Goal: Transaction & Acquisition: Purchase product/service

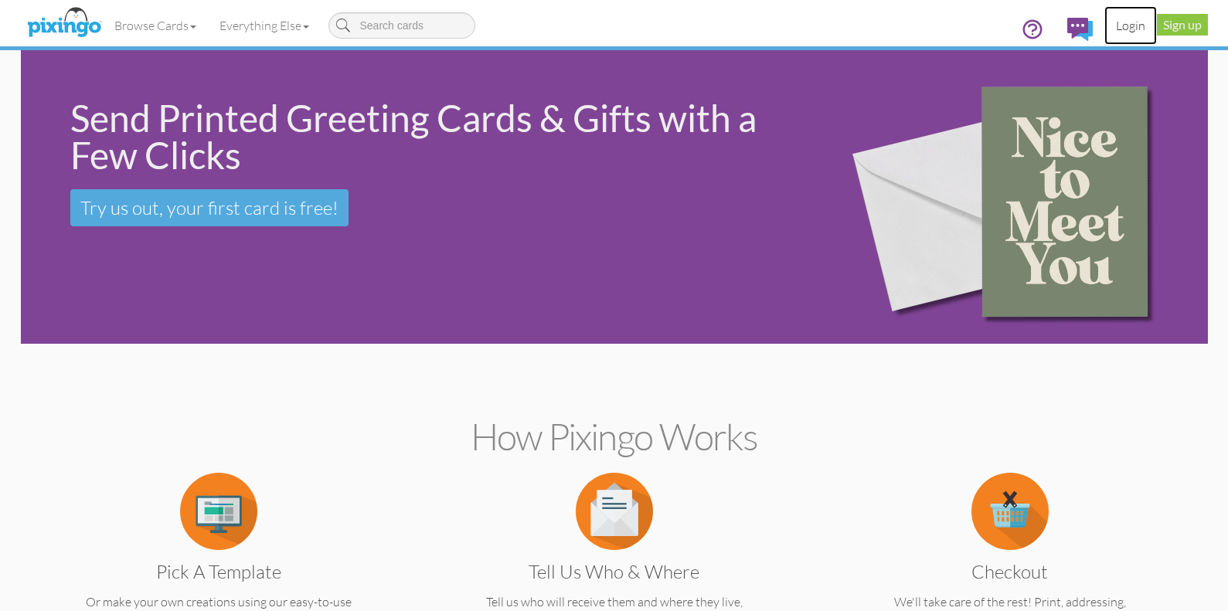
click at [1141, 26] on link "Login" at bounding box center [1130, 25] width 53 height 39
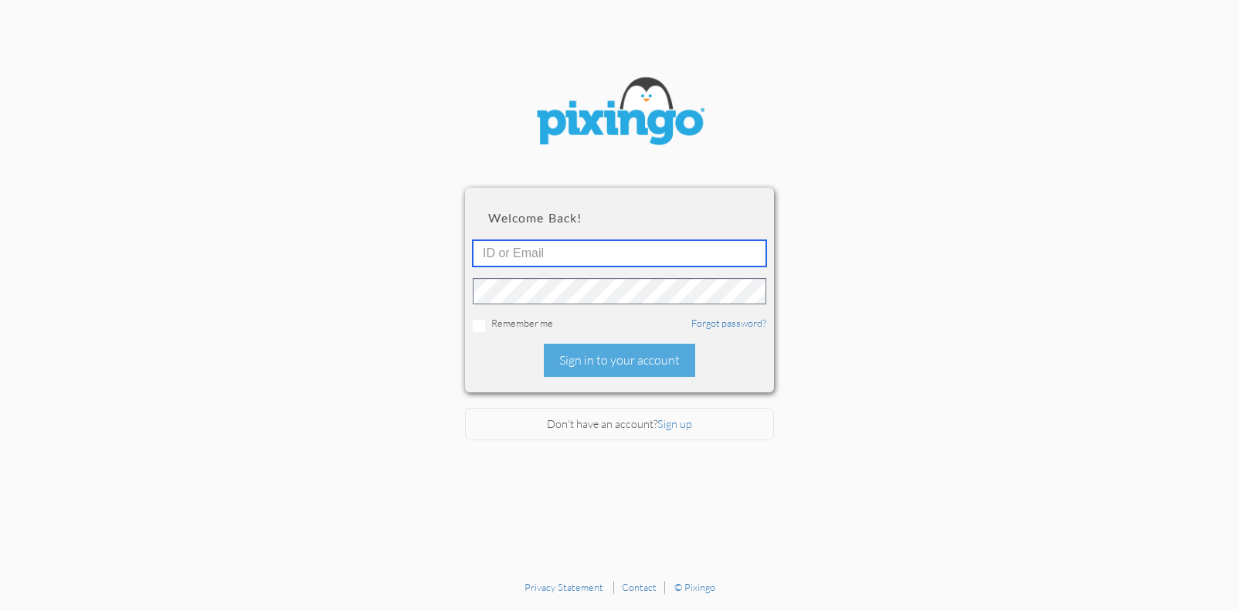
type input "[EMAIL_ADDRESS][DOMAIN_NAME]"
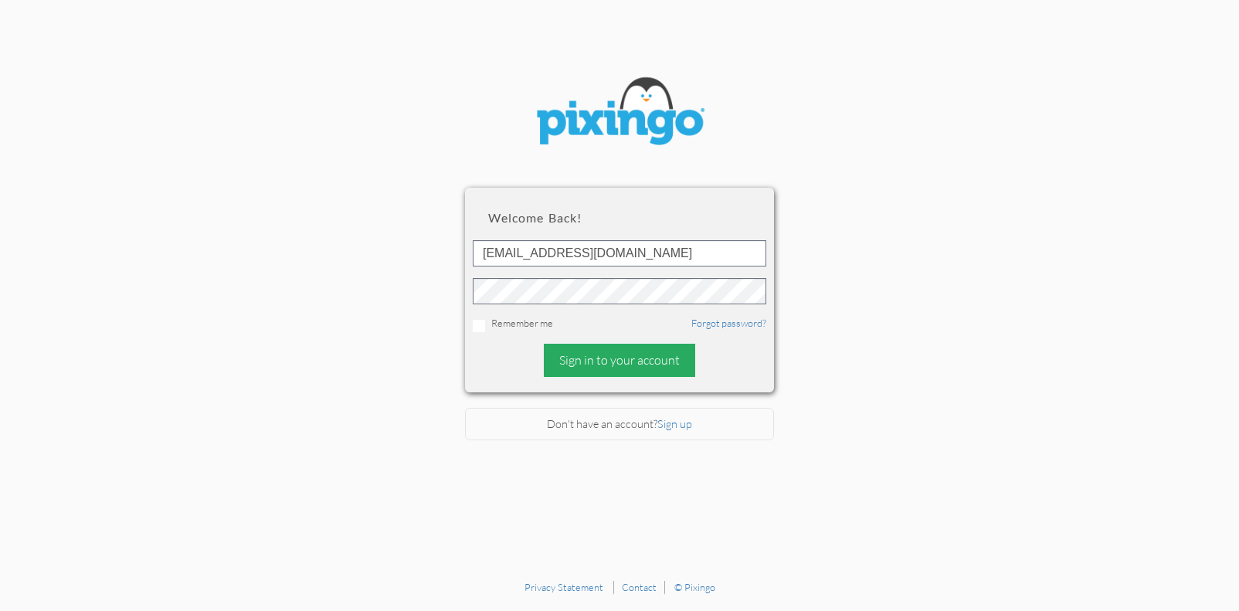
click at [638, 364] on div "Sign in to your account" at bounding box center [619, 360] width 151 height 33
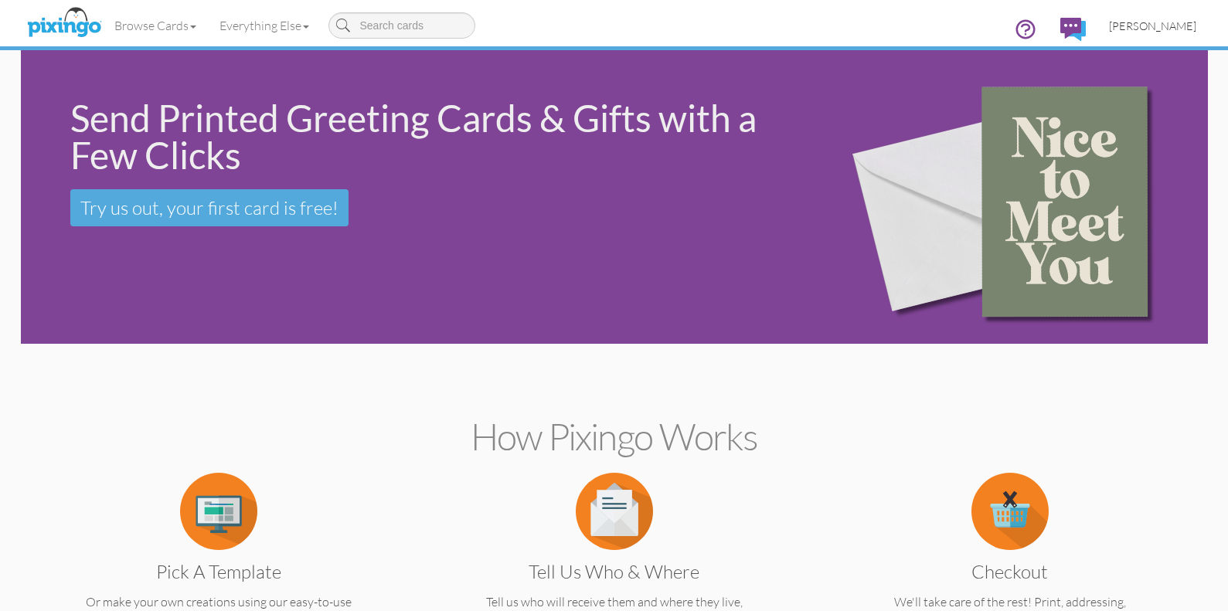
click at [1128, 30] on span "[PERSON_NAME]" at bounding box center [1152, 25] width 87 height 13
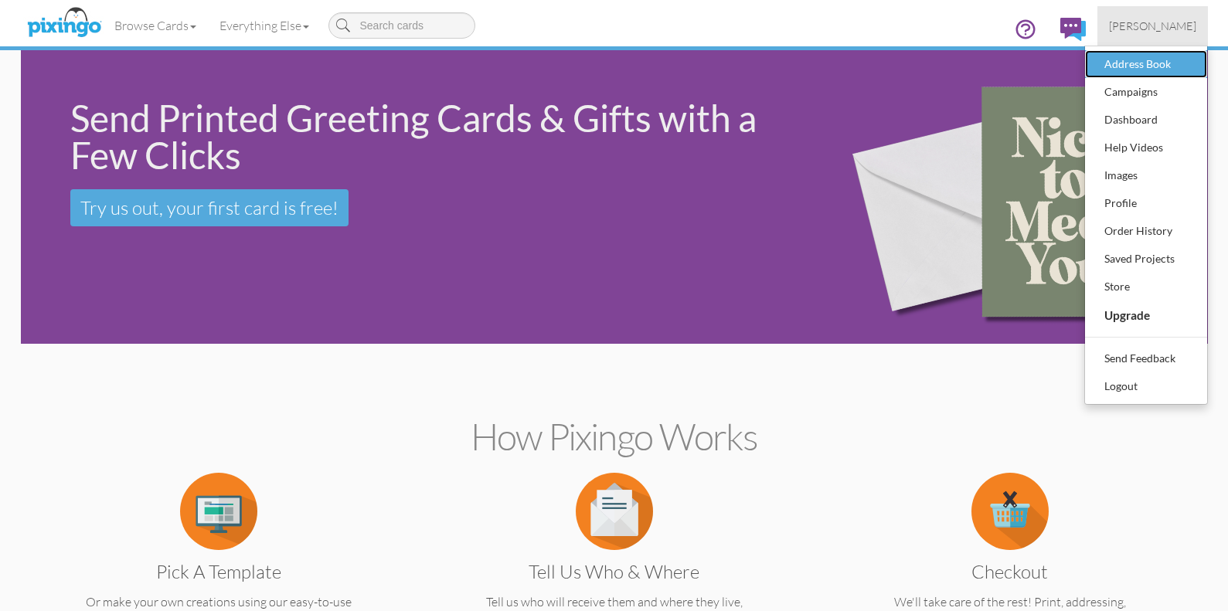
click at [1129, 65] on div "Address Book" at bounding box center [1145, 64] width 91 height 23
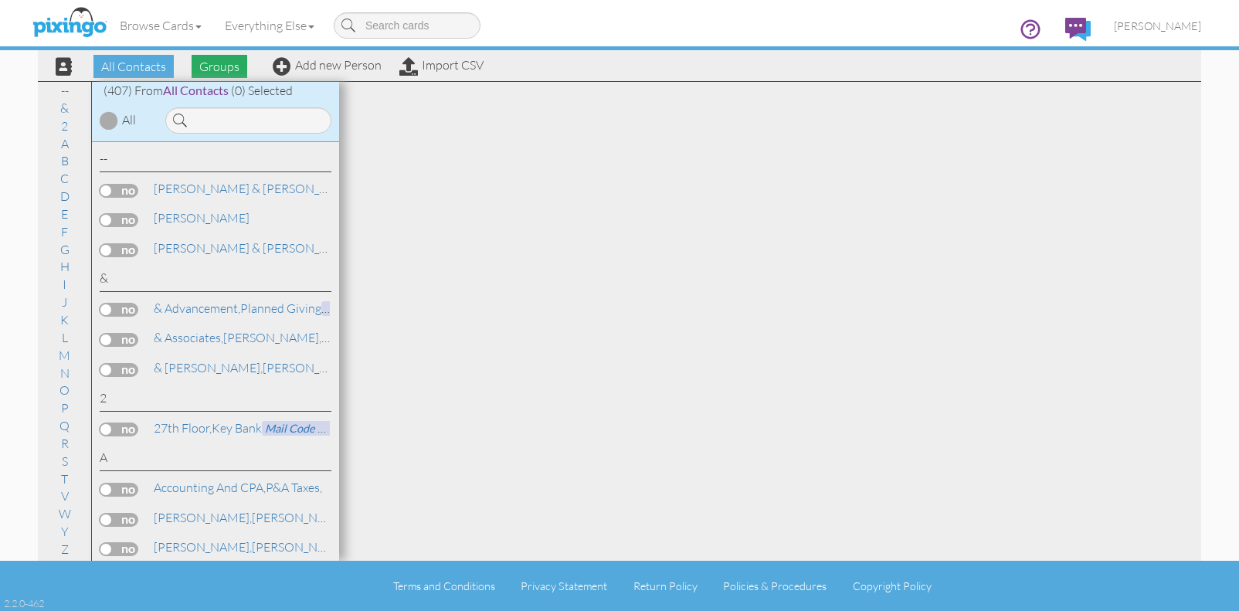
click at [227, 65] on span "Groups" at bounding box center [220, 66] width 56 height 23
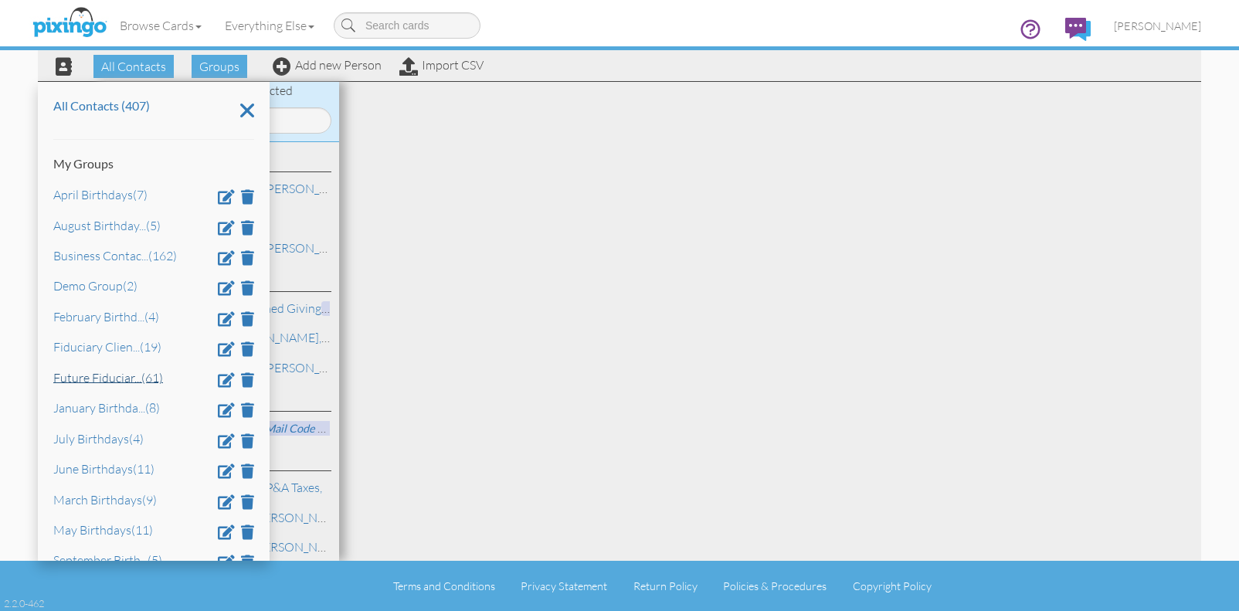
scroll to position [88, 0]
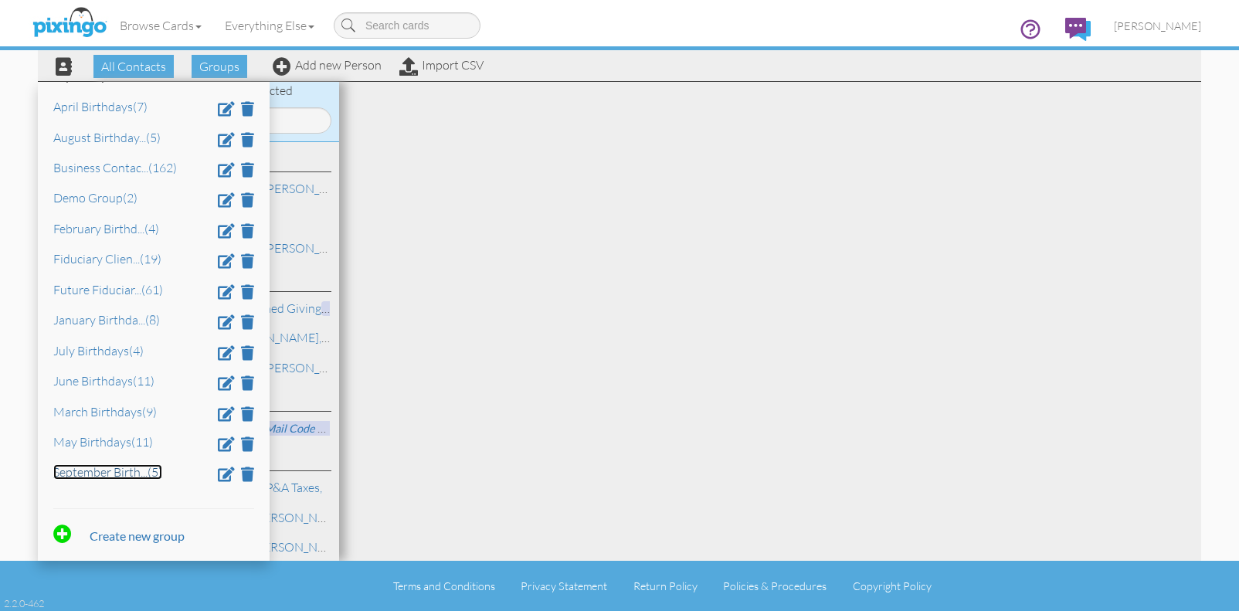
click at [100, 467] on link "September Birth ... (5)" at bounding box center [107, 471] width 109 height 15
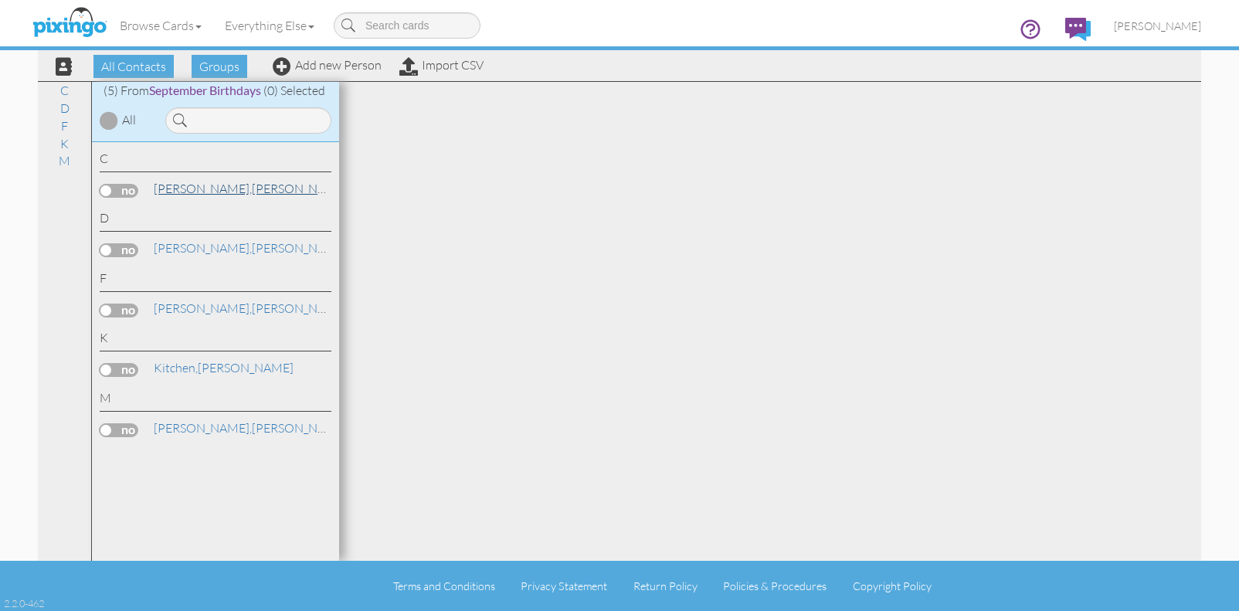
click at [186, 186] on span "[PERSON_NAME]," at bounding box center [203, 188] width 98 height 15
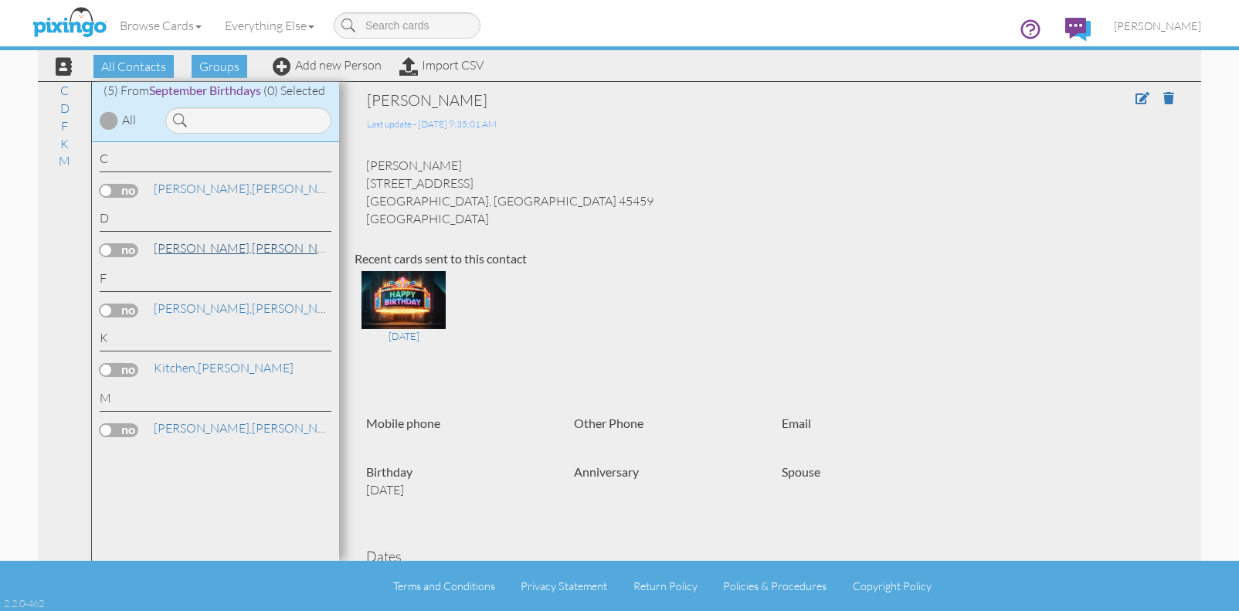
click at [166, 250] on span "[PERSON_NAME]," at bounding box center [203, 247] width 98 height 15
click at [167, 310] on span "[PERSON_NAME]," at bounding box center [203, 308] width 98 height 15
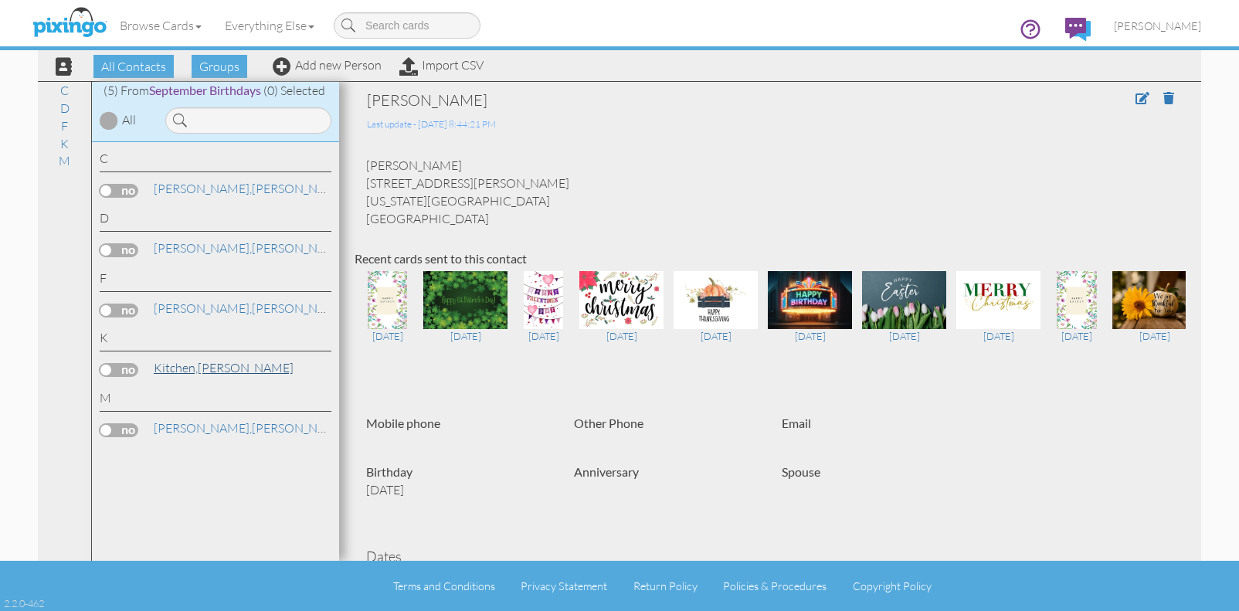
click at [176, 364] on span "Kitchen," at bounding box center [176, 367] width 44 height 15
click at [167, 423] on span "[PERSON_NAME]," at bounding box center [203, 427] width 98 height 15
click at [105, 120] on div at bounding box center [109, 120] width 19 height 19
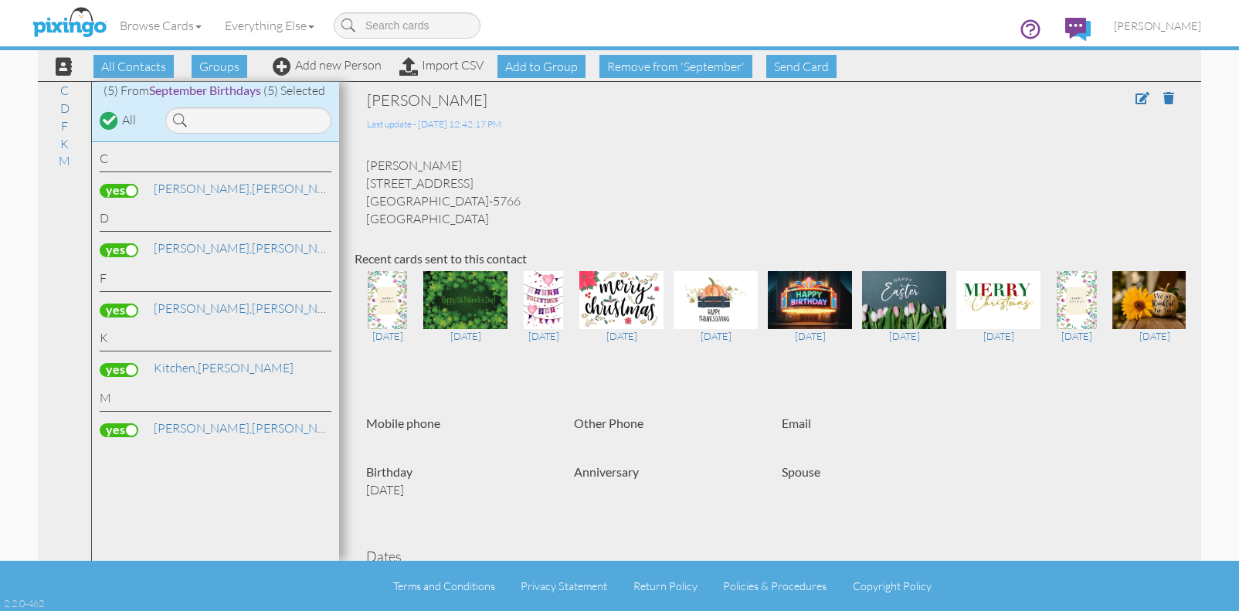
click at [811, 60] on div "Browse Cards Business Accounting Automotive Chiropractor Customer Dental Financ…" at bounding box center [620, 30] width 1164 height 61
click at [810, 67] on span "Send Card" at bounding box center [802, 66] width 70 height 23
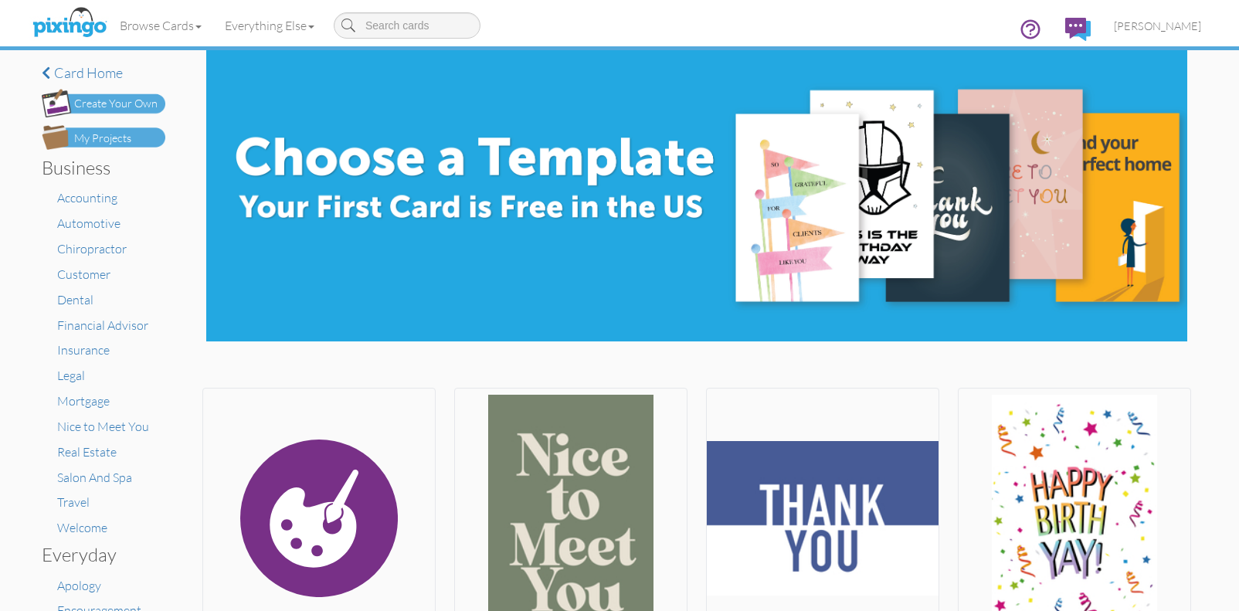
scroll to position [206, 0]
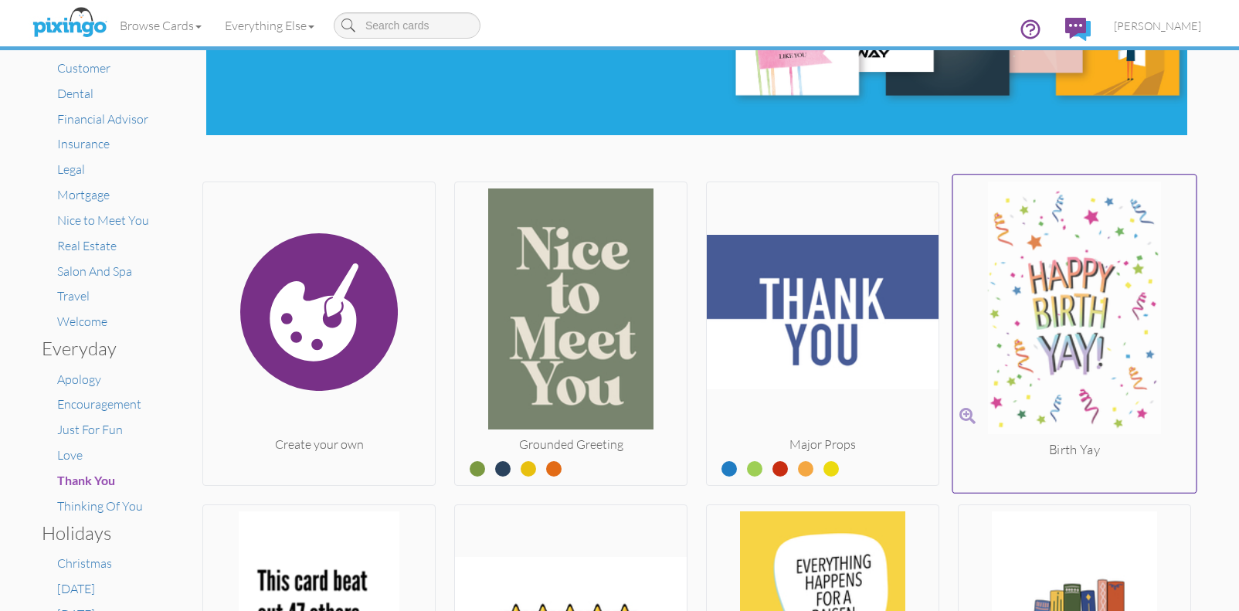
click at [1063, 284] on img at bounding box center [1075, 311] width 243 height 260
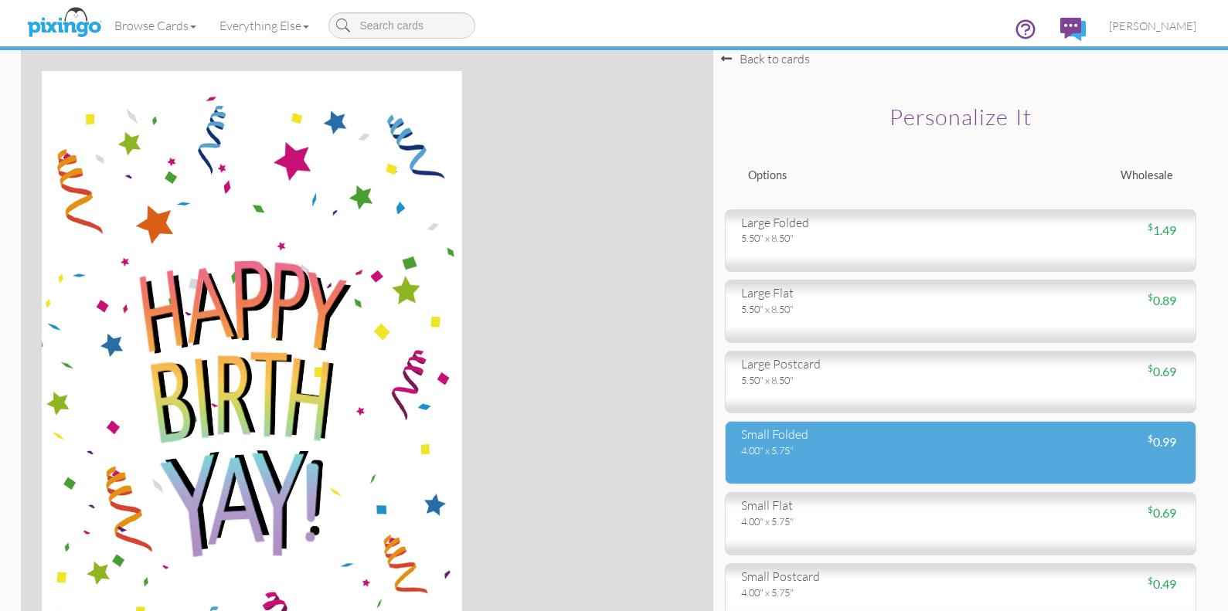
click at [886, 441] on div "small folded" at bounding box center [845, 435] width 208 height 18
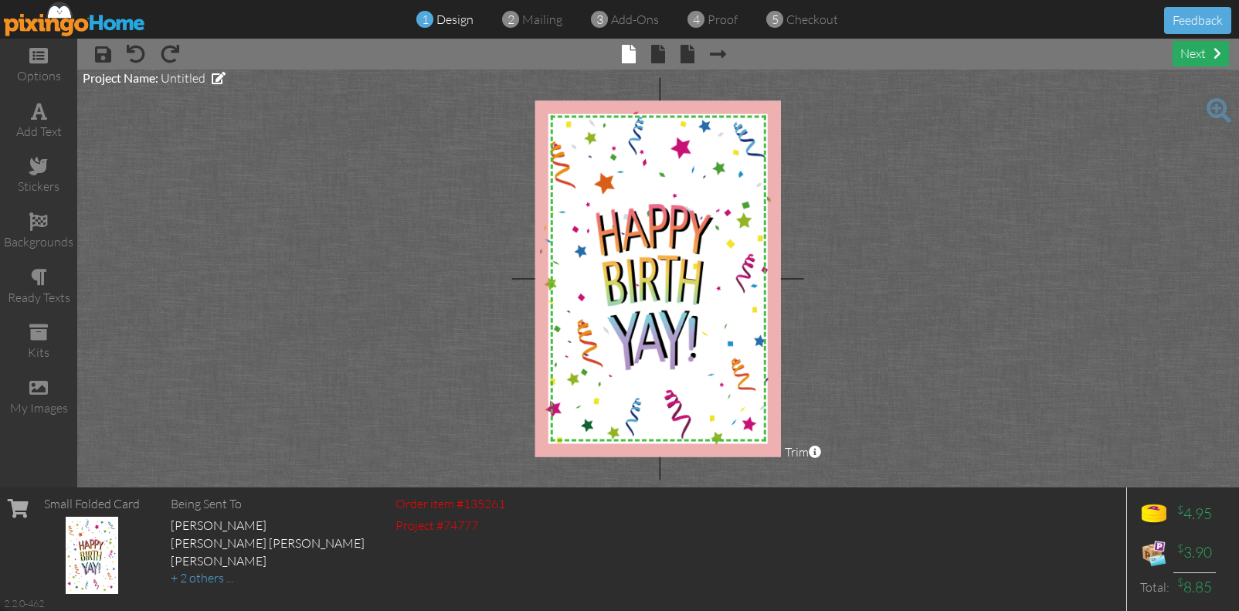
click at [1184, 54] on div "next" at bounding box center [1201, 54] width 56 height 26
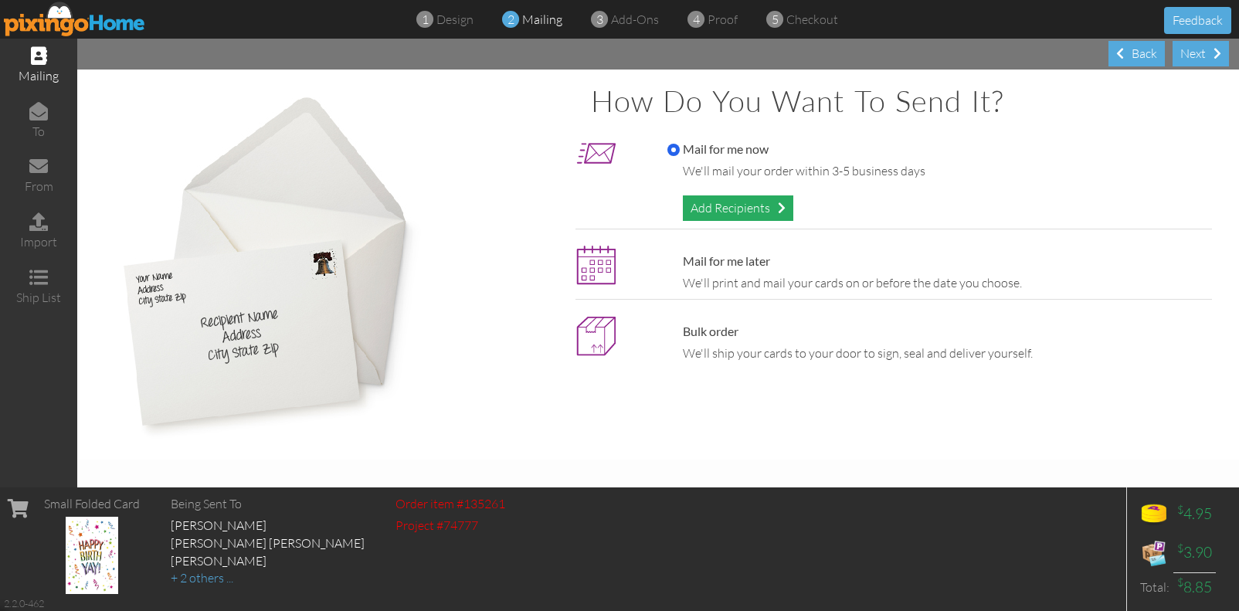
click at [758, 212] on div "Add Recipients" at bounding box center [738, 209] width 111 height 26
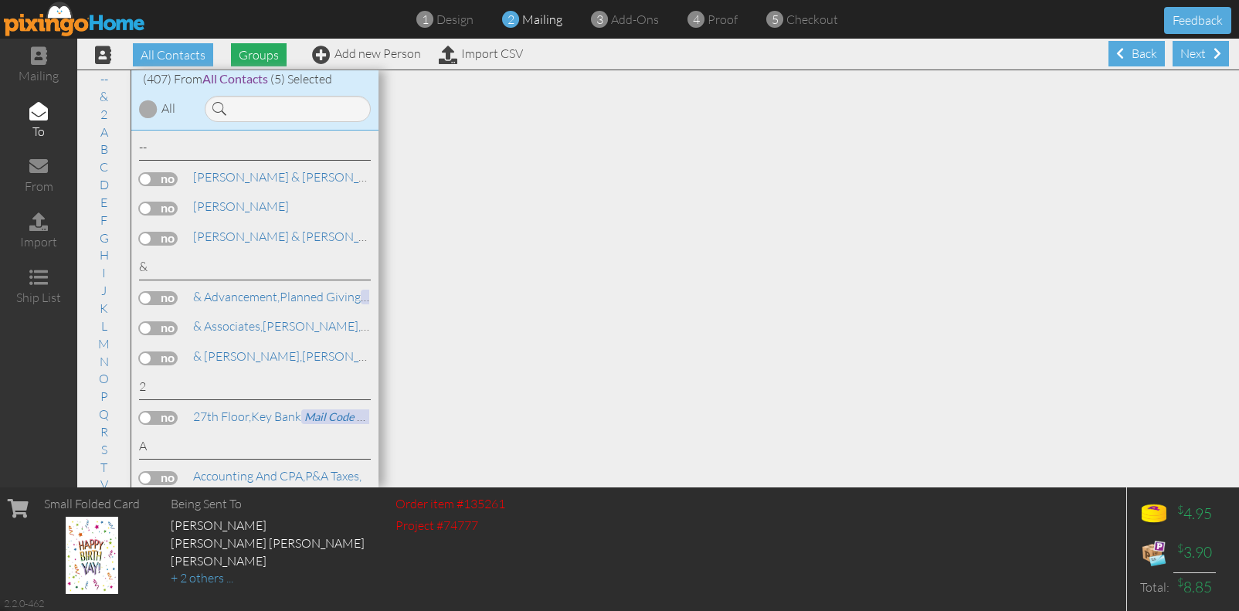
click at [255, 56] on span "Groups" at bounding box center [259, 54] width 56 height 23
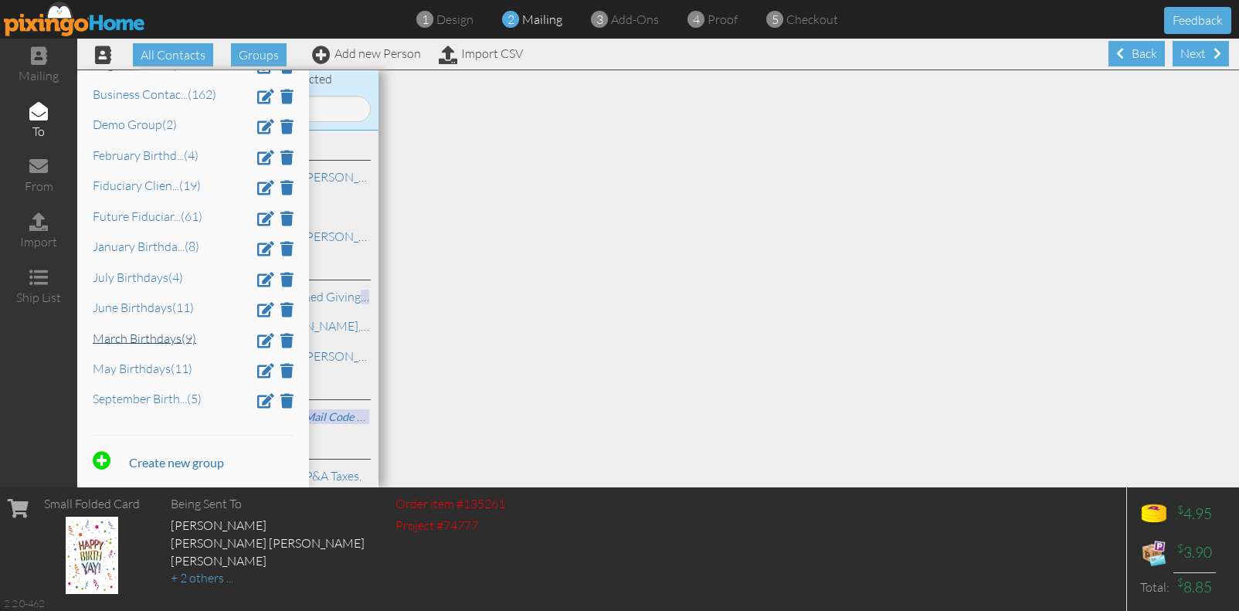
scroll to position [1, 0]
click at [132, 400] on link "September Birth ... (5)" at bounding box center [147, 397] width 109 height 15
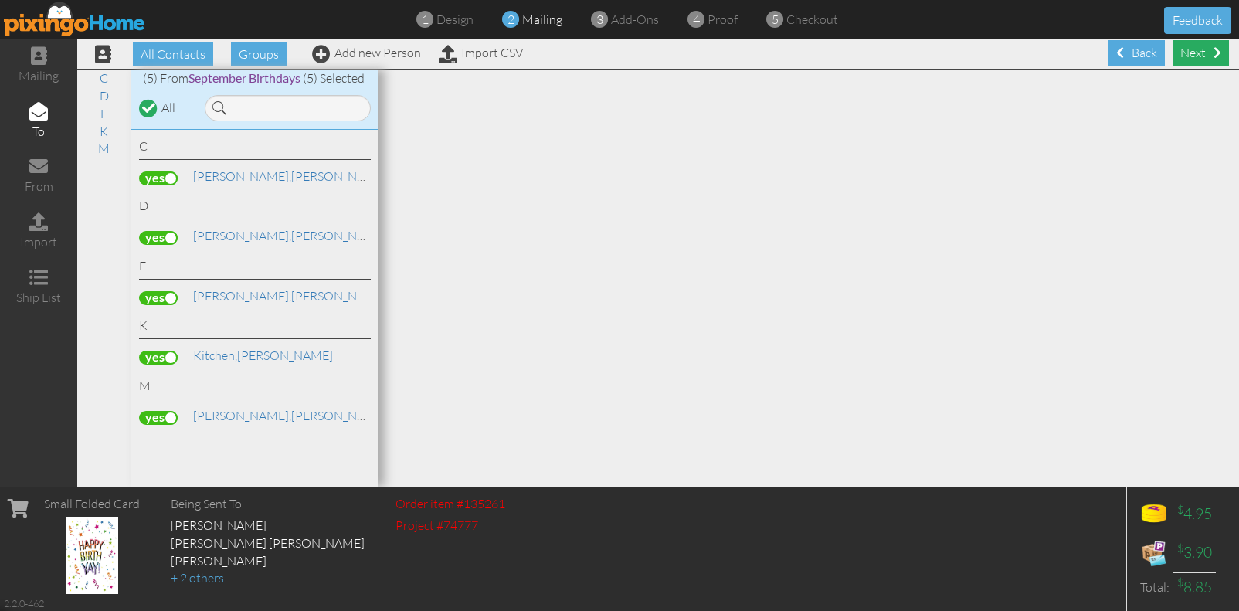
click at [1191, 57] on div "Next" at bounding box center [1201, 53] width 56 height 26
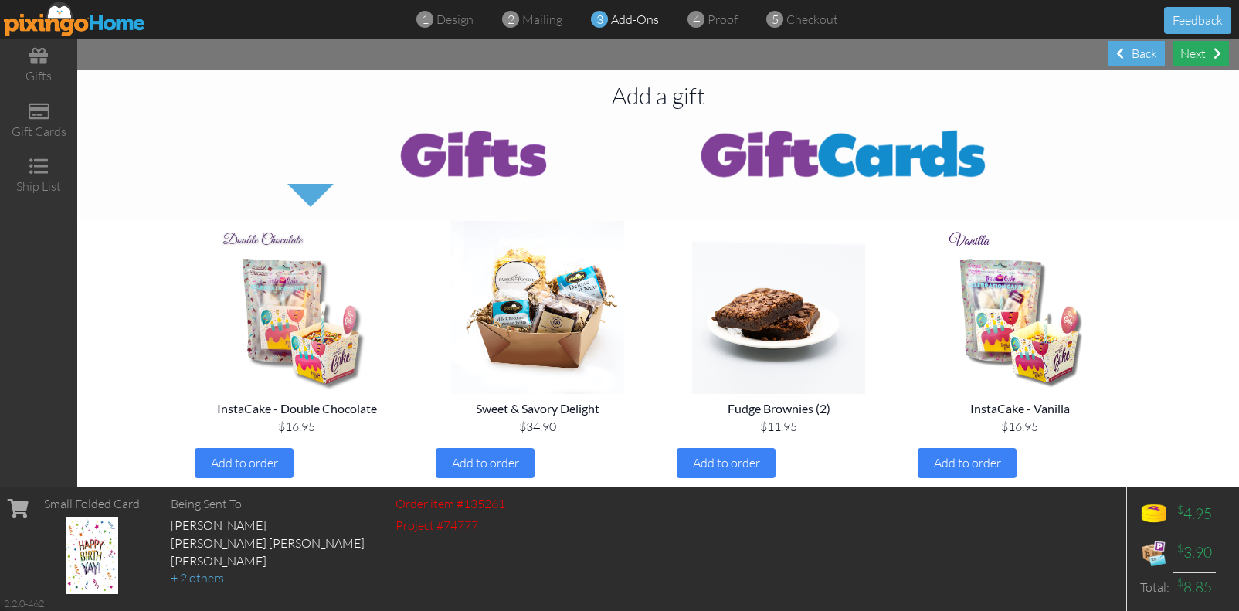
click at [1195, 51] on div "Next" at bounding box center [1201, 54] width 56 height 26
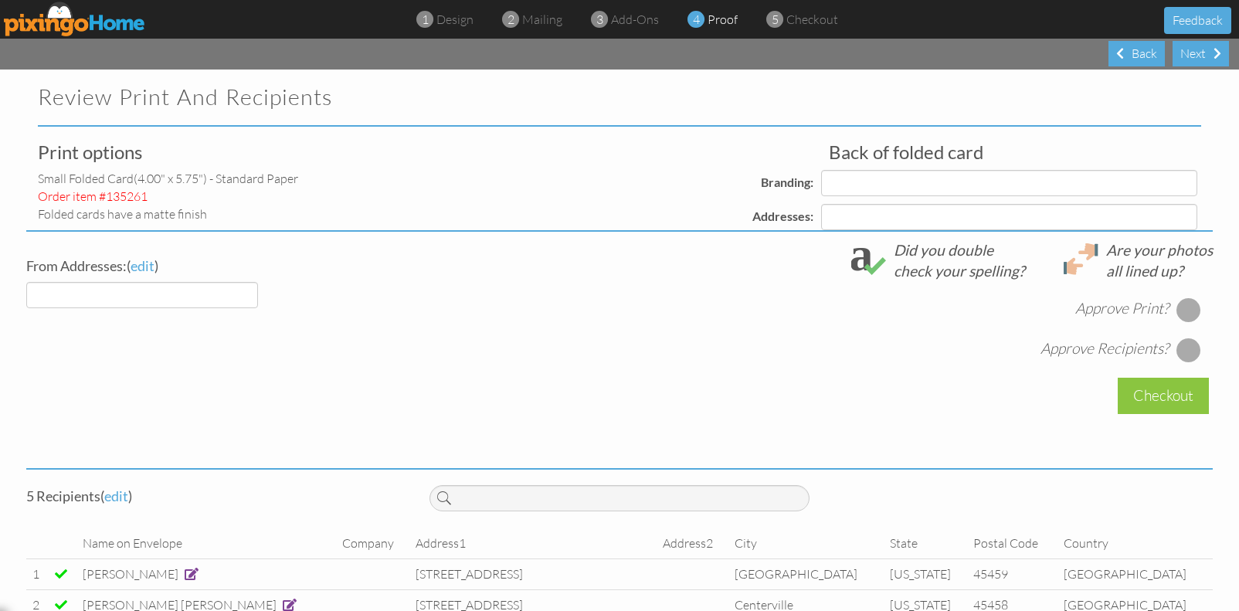
select select "object:4257"
select select "object:4271"
select select "object:4260"
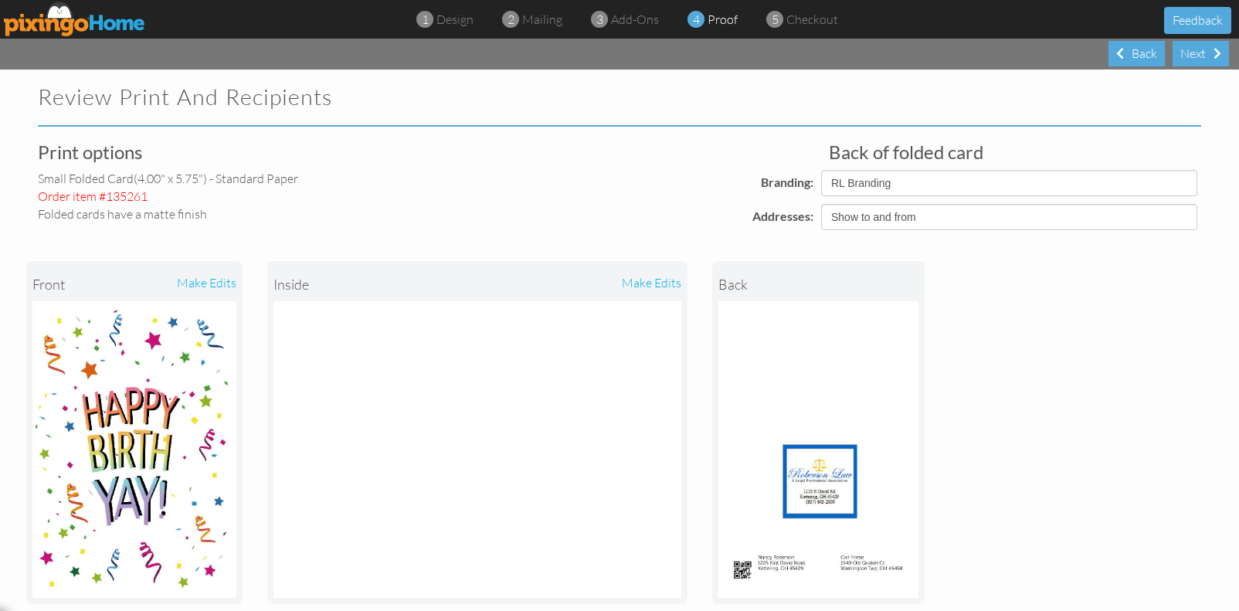
click at [643, 284] on div "make edits" at bounding box center [580, 284] width 204 height 34
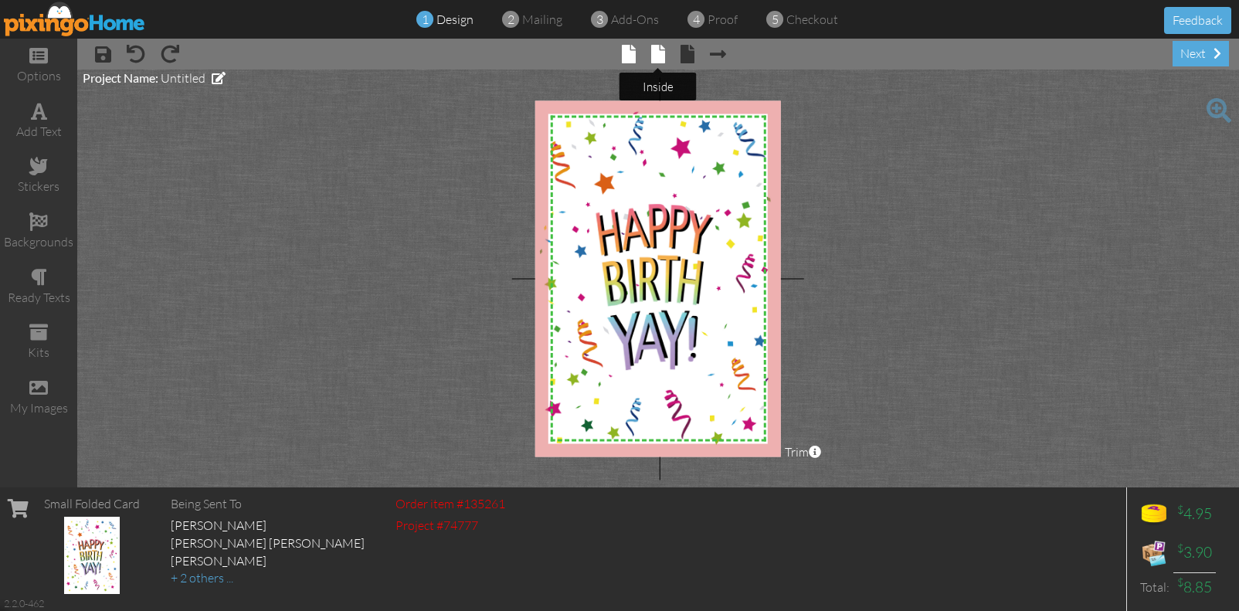
click at [655, 50] on span at bounding box center [658, 54] width 14 height 19
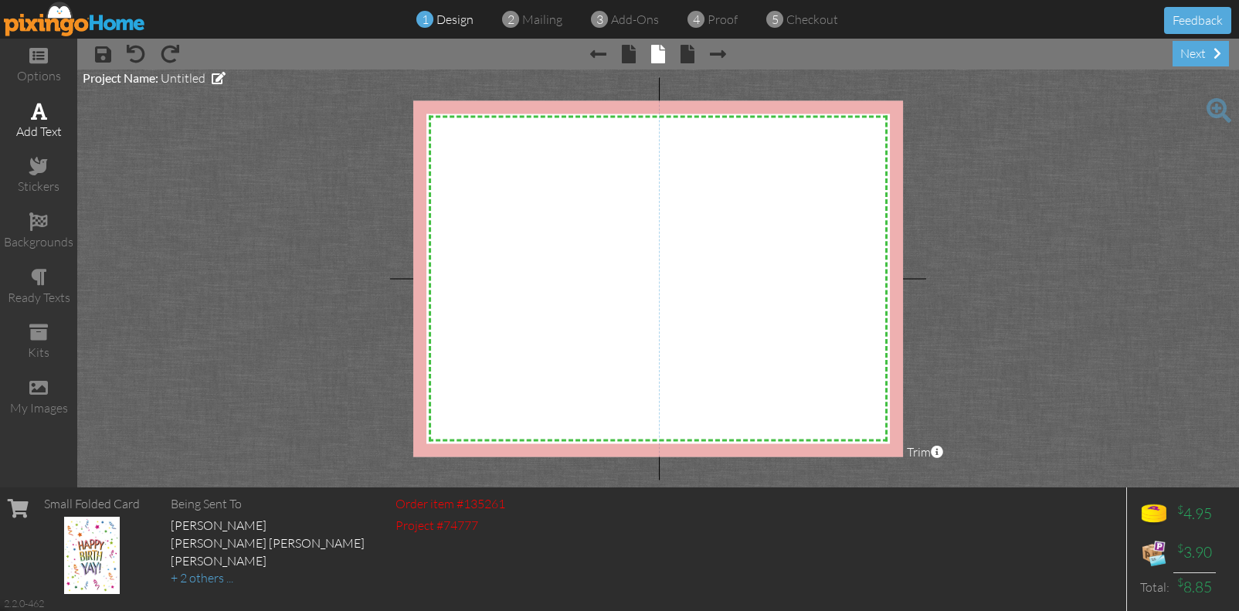
click at [43, 115] on span at bounding box center [39, 111] width 16 height 19
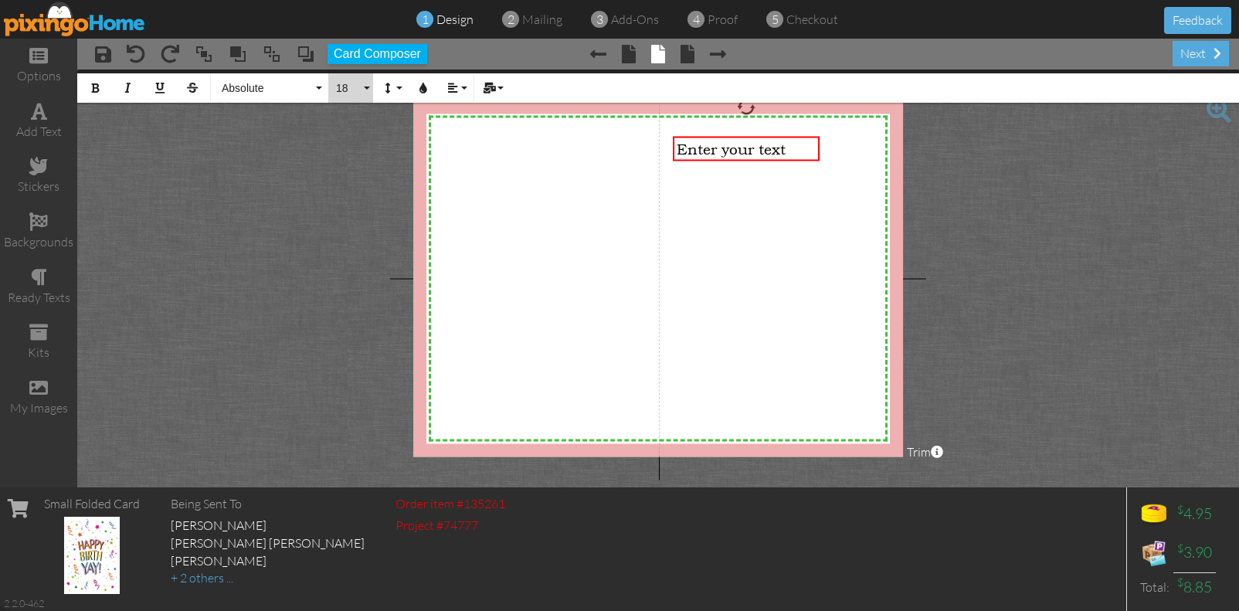
click at [339, 87] on span "18" at bounding box center [348, 88] width 26 height 13
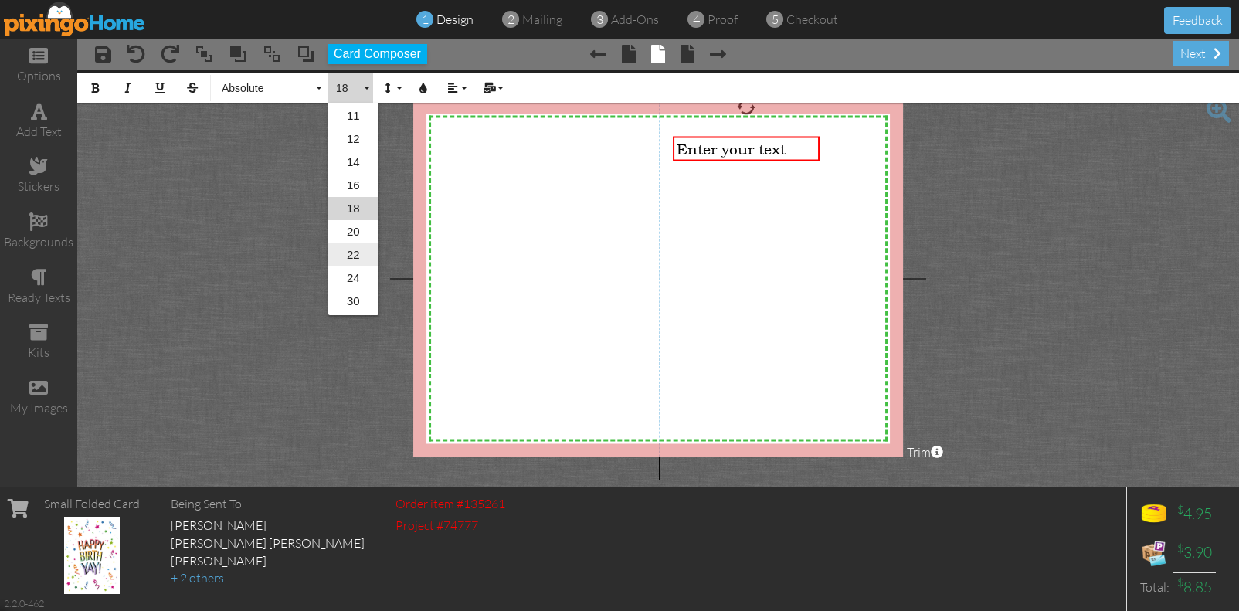
click at [352, 252] on link "22" at bounding box center [353, 254] width 50 height 23
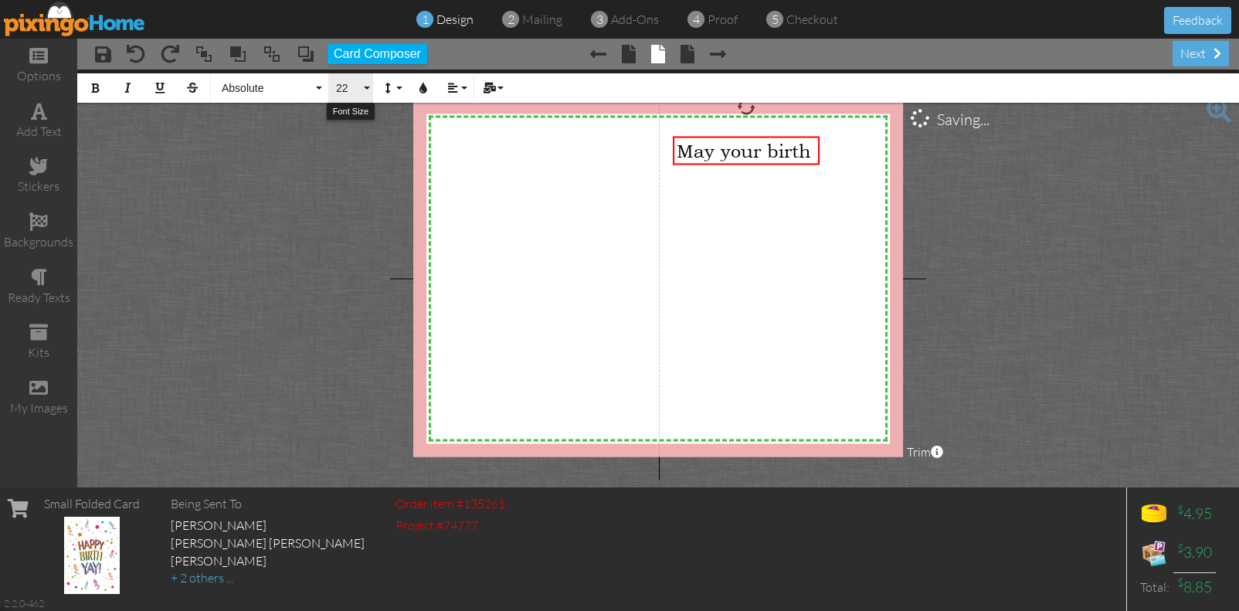
click at [343, 89] on span "22" at bounding box center [348, 88] width 26 height 13
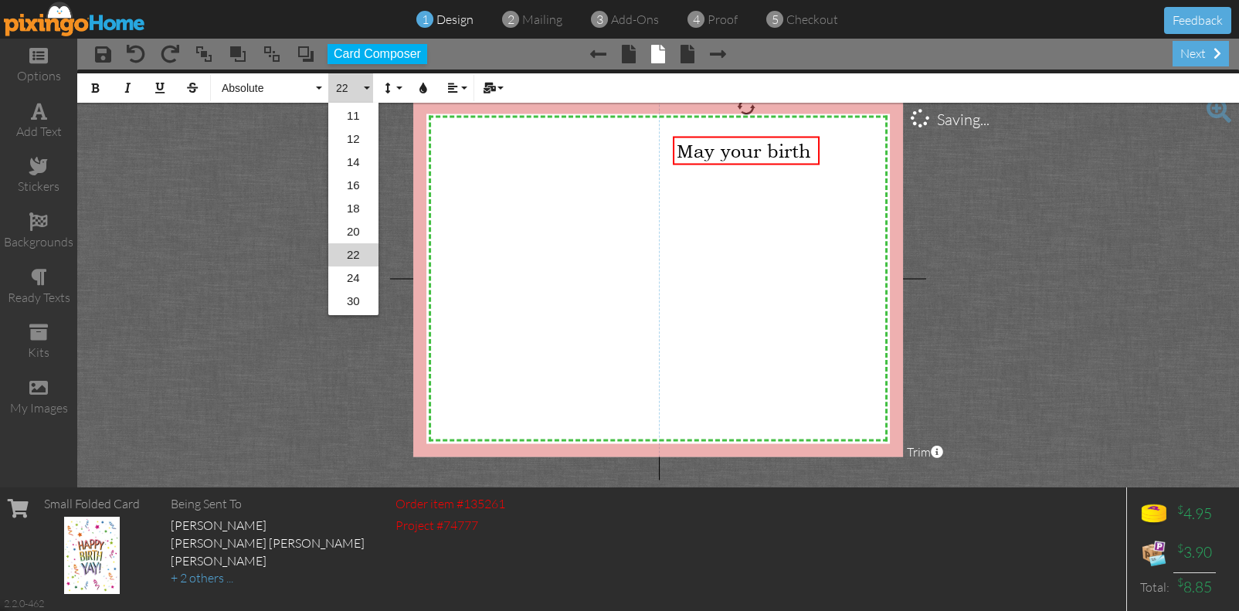
scroll to position [184, 0]
click at [354, 185] on link "20" at bounding box center [353, 185] width 50 height 23
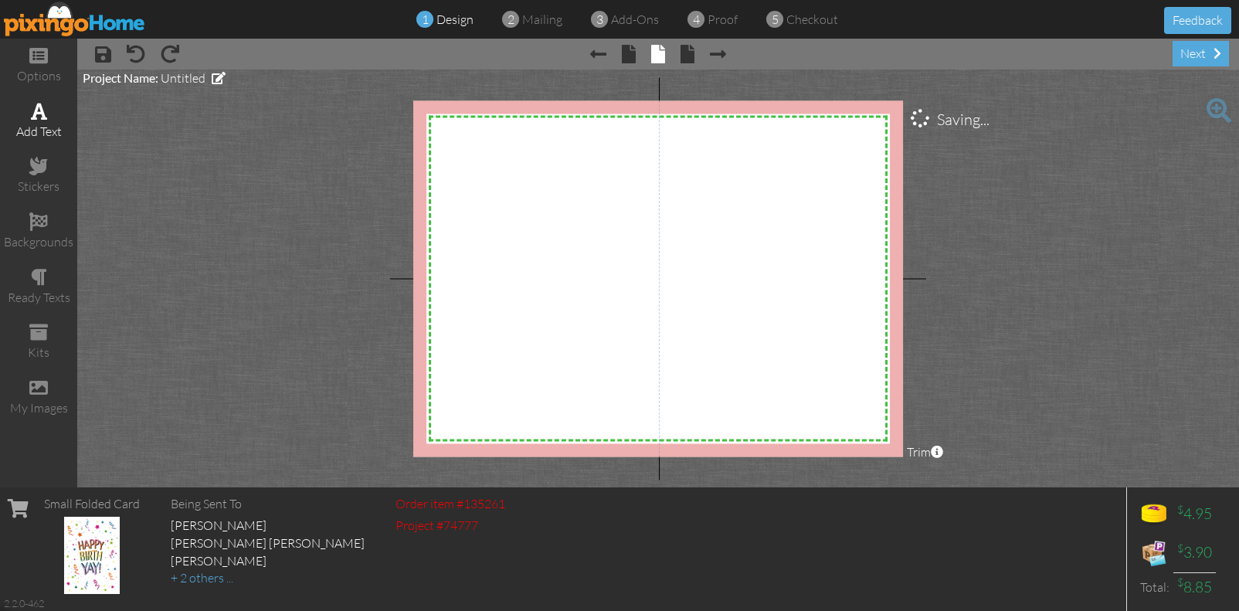
click at [35, 111] on span at bounding box center [39, 111] width 16 height 19
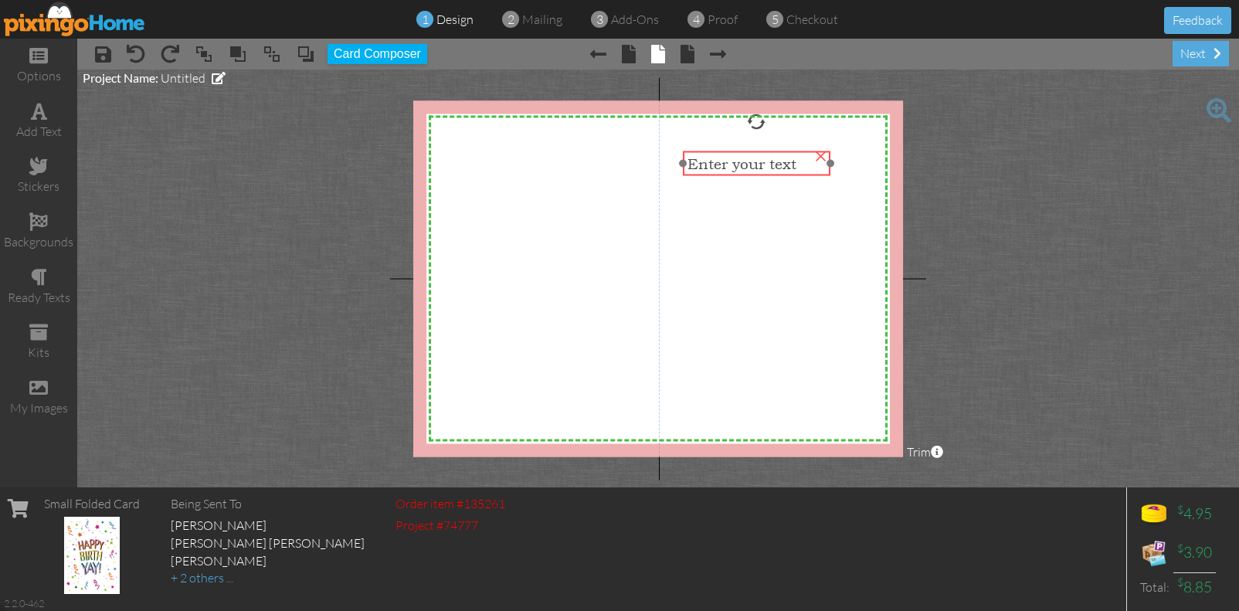
drag, startPoint x: 563, startPoint y: 145, endPoint x: 784, endPoint y: 159, distance: 221.5
click at [784, 159] on span "Enter your text" at bounding box center [742, 163] width 109 height 17
click at [789, 162] on span "Enter your text" at bounding box center [742, 163] width 109 height 17
click at [818, 155] on div "×" at bounding box center [821, 153] width 25 height 25
click at [32, 116] on span at bounding box center [39, 111] width 16 height 19
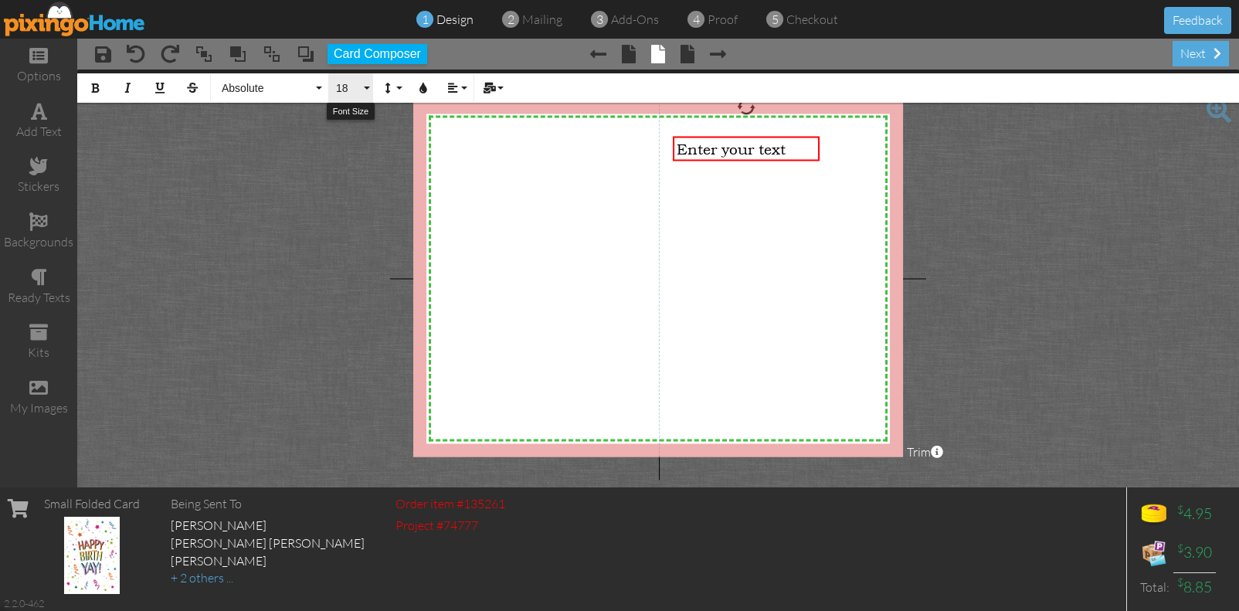
click at [334, 88] on button "18" at bounding box center [350, 87] width 45 height 29
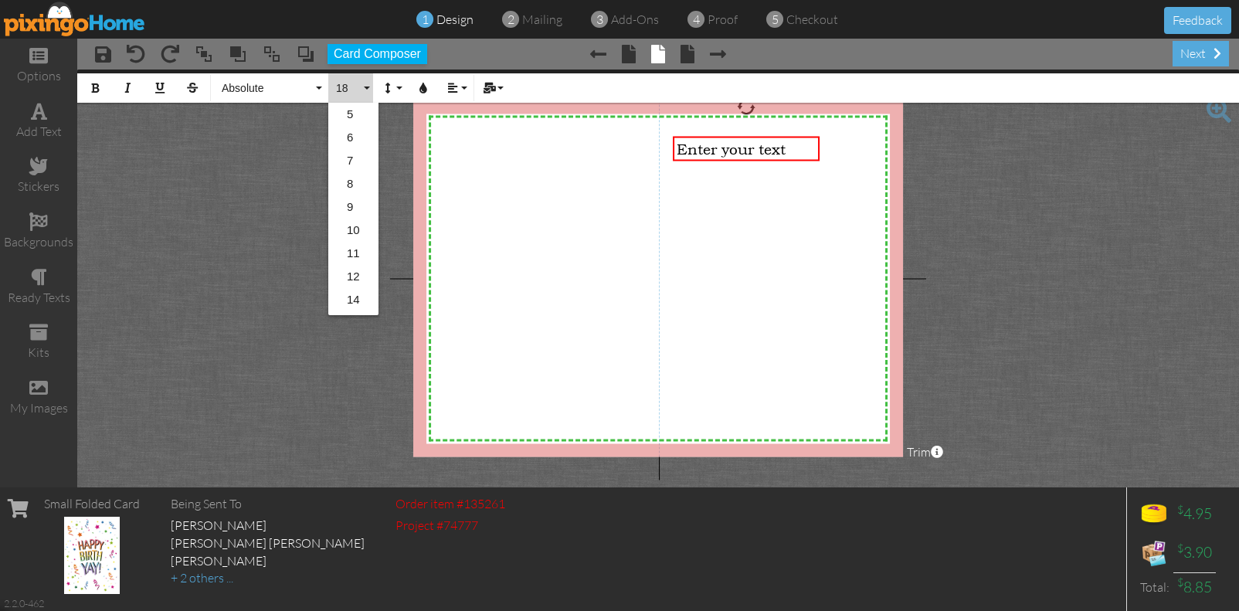
scroll to position [138, 0]
click at [354, 204] on link "18" at bounding box center [353, 208] width 50 height 23
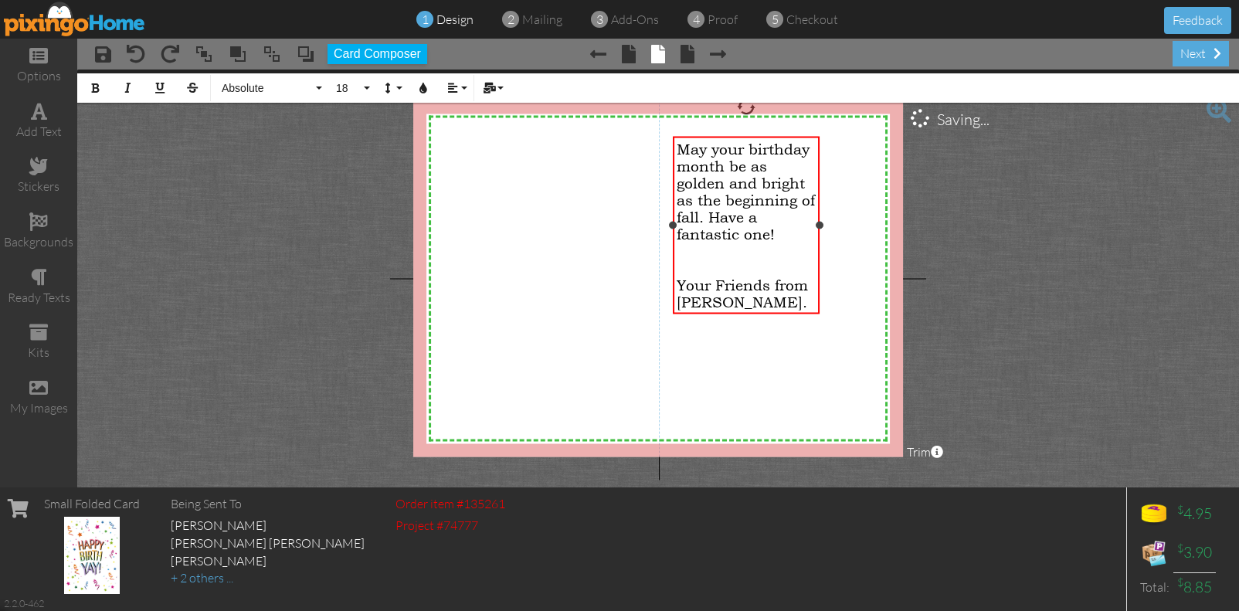
click at [677, 300] on span "Your Friends from [PERSON_NAME]." at bounding box center [742, 293] width 131 height 34
drag, startPoint x: 678, startPoint y: 141, endPoint x: 671, endPoint y: 146, distance: 8.4
click at [673, 146] on div "May your birthday month be as golden and bright as the beginning of fall. Have …" at bounding box center [746, 234] width 147 height 196
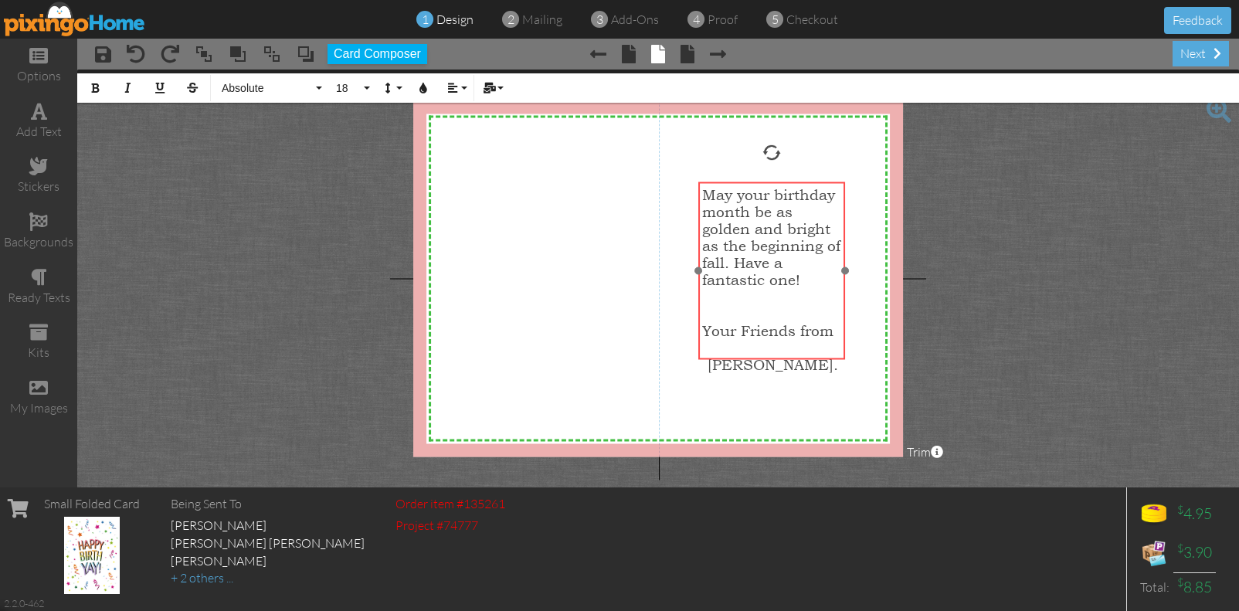
drag, startPoint x: 672, startPoint y: 169, endPoint x: 698, endPoint y: 215, distance: 52.2
click at [698, 215] on div at bounding box center [772, 271] width 155 height 186
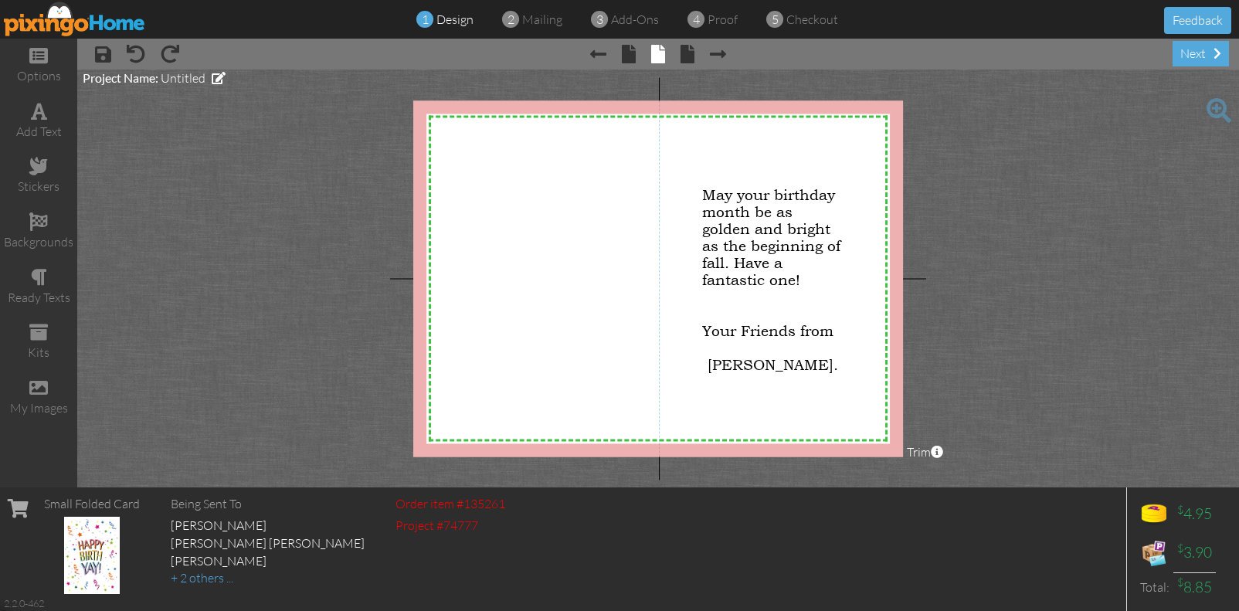
drag, startPoint x: 1193, startPoint y: 43, endPoint x: 1178, endPoint y: 37, distance: 15.9
click at [1193, 43] on div "next" at bounding box center [1201, 54] width 56 height 26
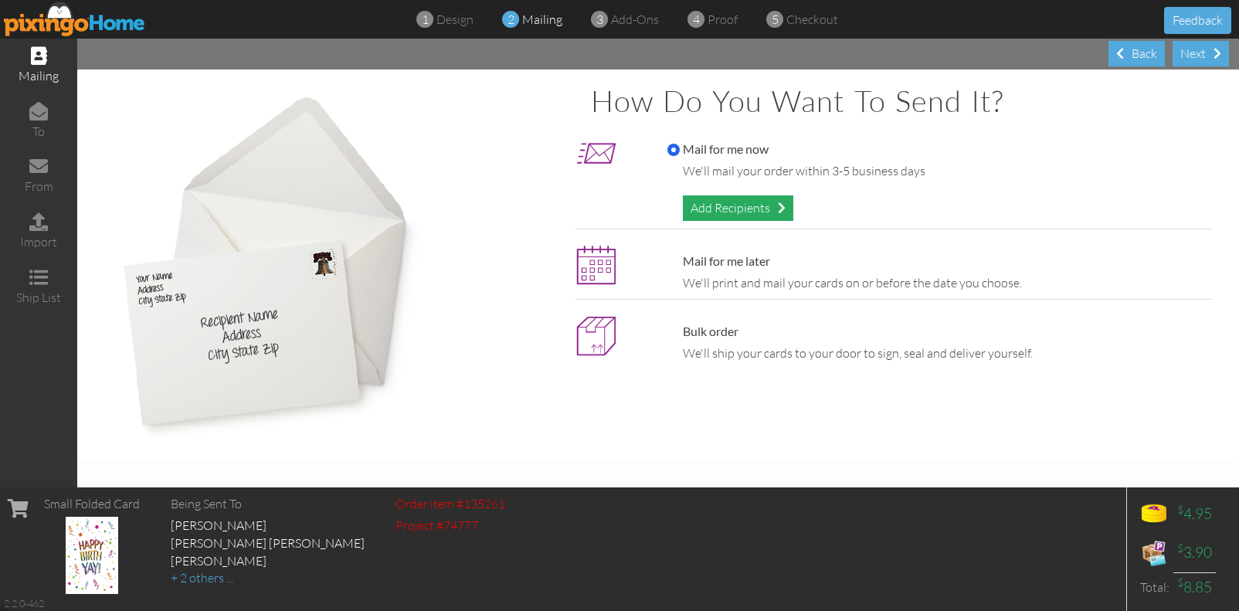
click at [774, 209] on div "Add Recipients" at bounding box center [738, 209] width 111 height 26
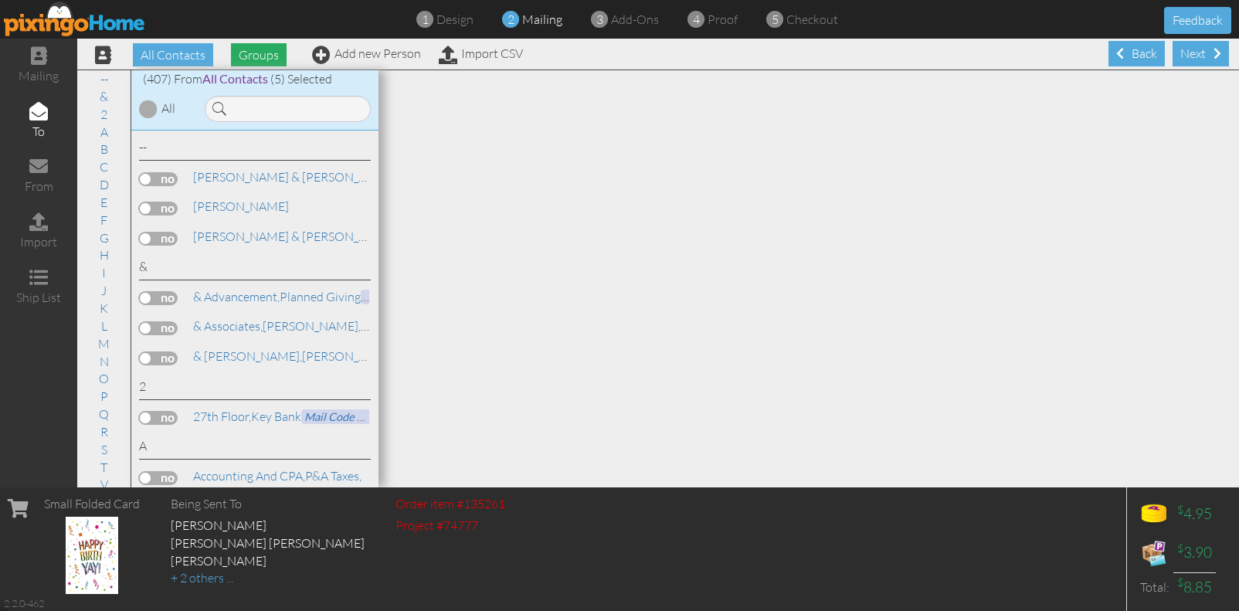
click at [252, 51] on span "Groups" at bounding box center [259, 54] width 56 height 23
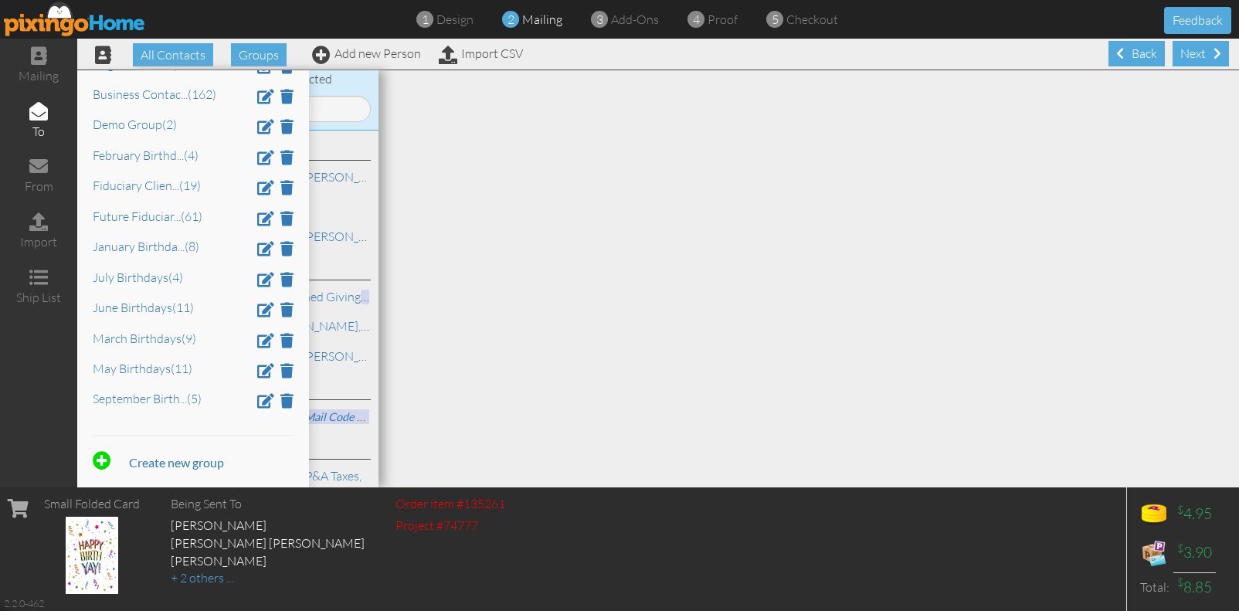
scroll to position [1, 0]
click at [130, 391] on link "September Birth ... (5)" at bounding box center [147, 397] width 109 height 15
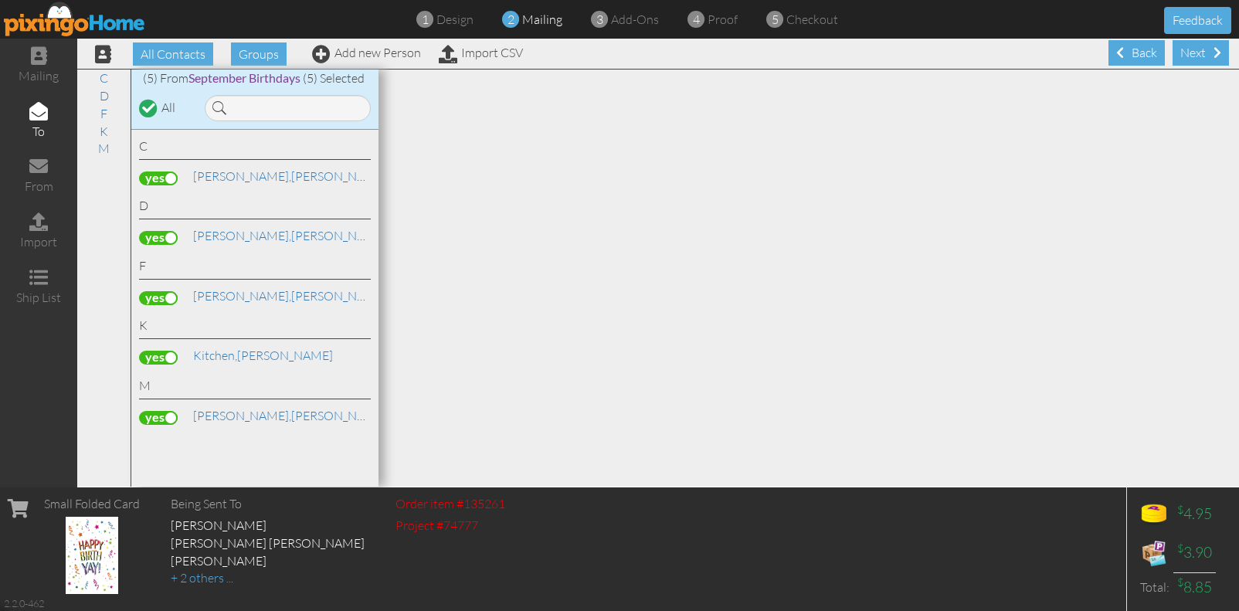
click at [162, 400] on div "M [PERSON_NAME]" at bounding box center [255, 403] width 232 height 53
click at [1174, 50] on div "Next" at bounding box center [1201, 53] width 56 height 26
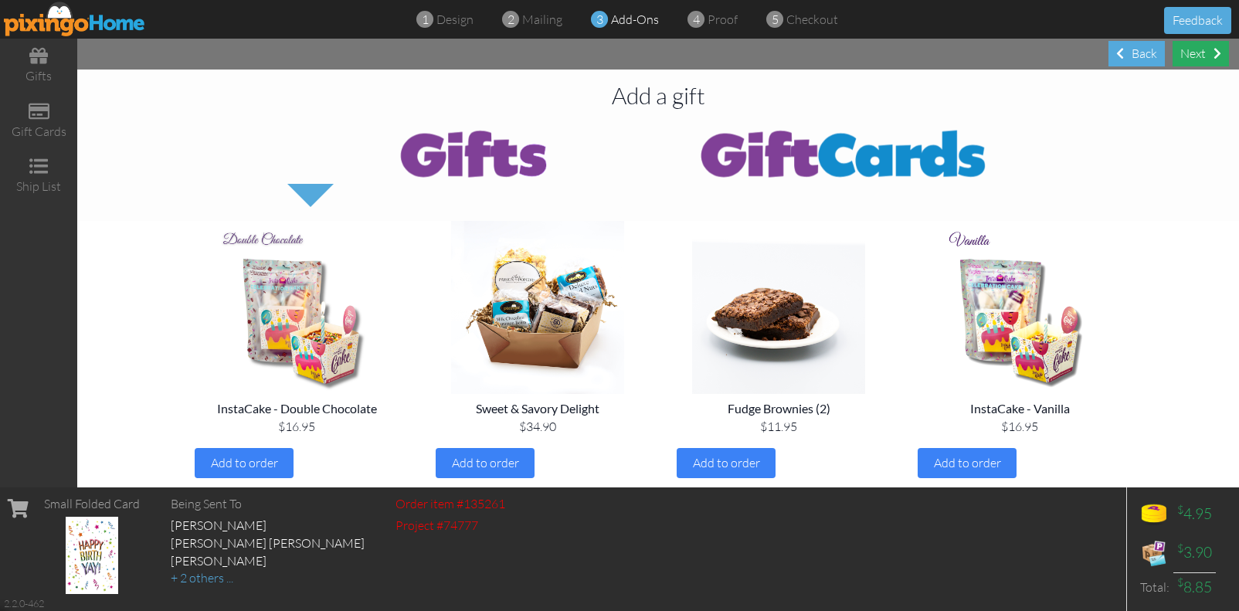
click at [1196, 57] on div "Next" at bounding box center [1201, 54] width 56 height 26
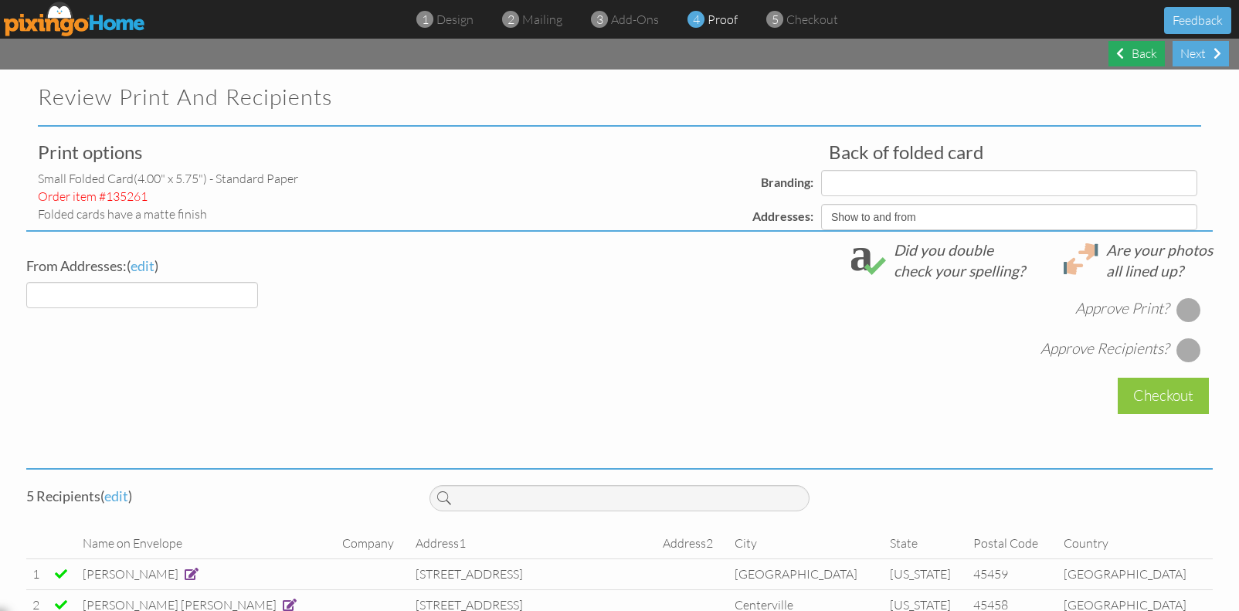
select select "object:5576"
select select "object:5574"
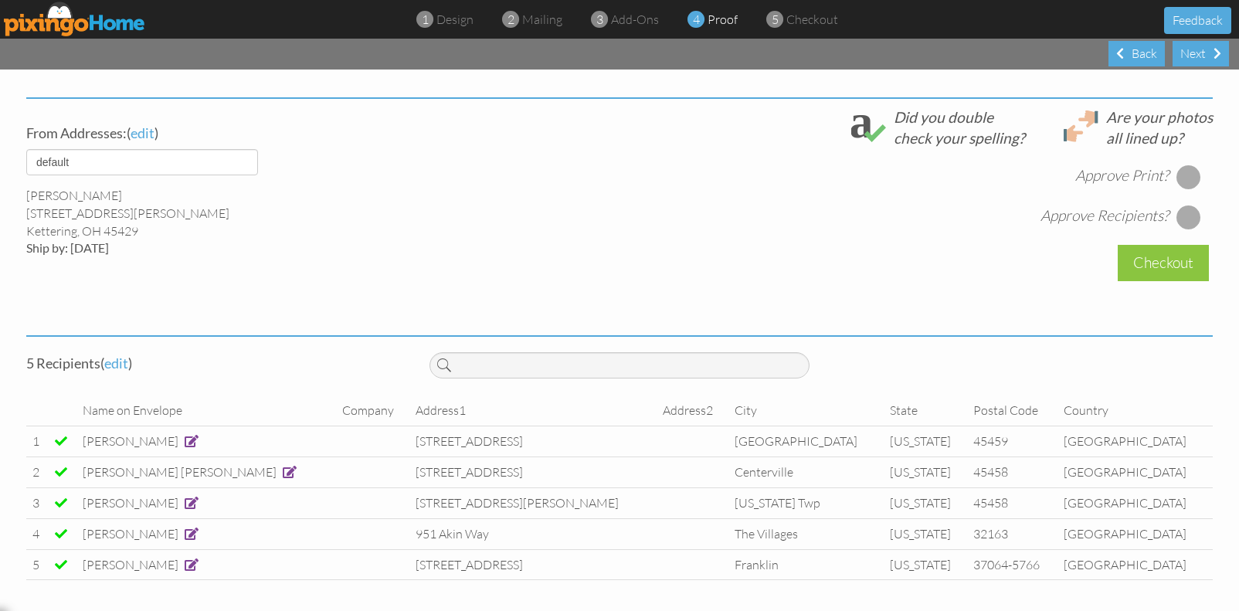
scroll to position [332, 0]
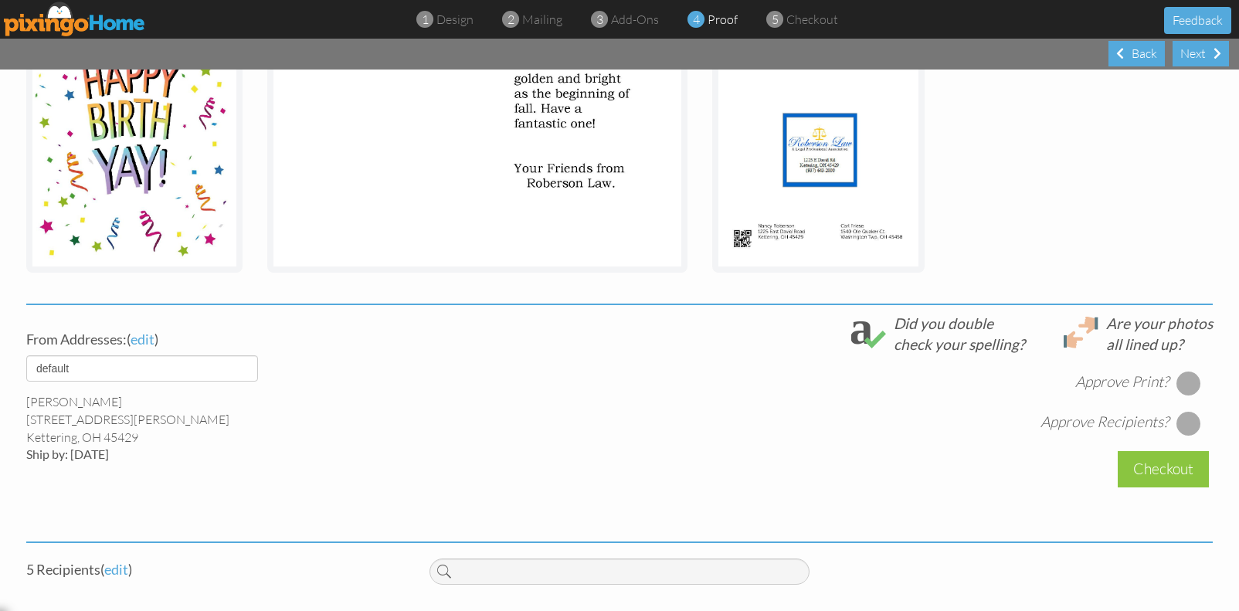
click at [1186, 380] on div at bounding box center [1189, 383] width 25 height 25
click at [1177, 421] on div at bounding box center [1189, 423] width 25 height 25
click at [1152, 474] on div "Checkout" at bounding box center [1163, 469] width 91 height 36
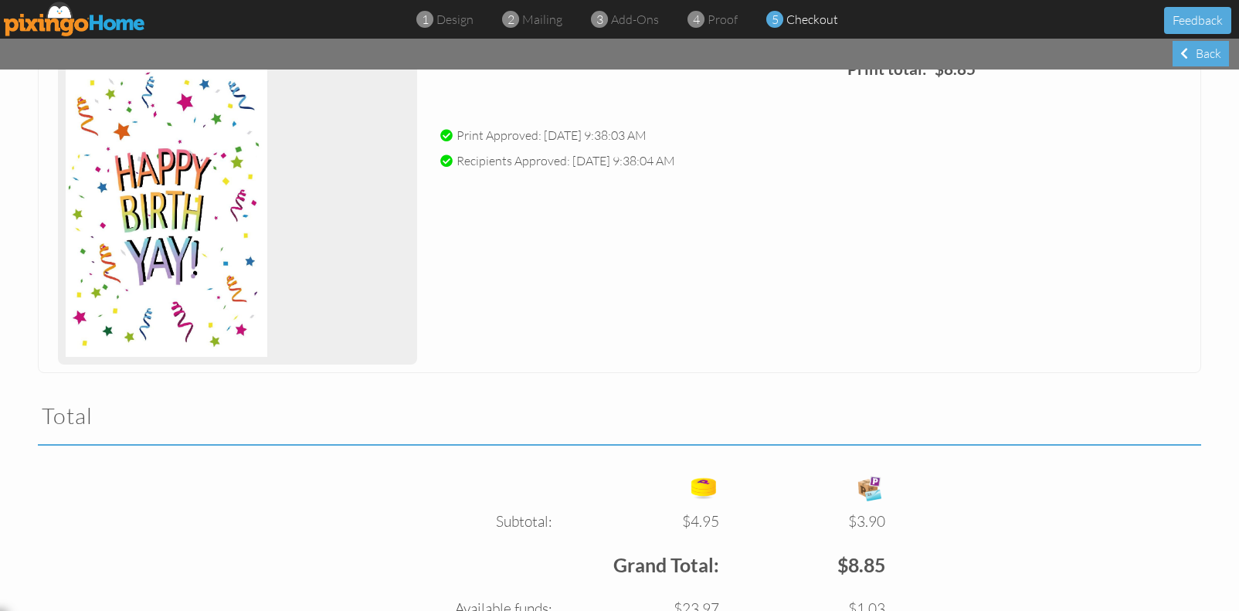
scroll to position [568, 0]
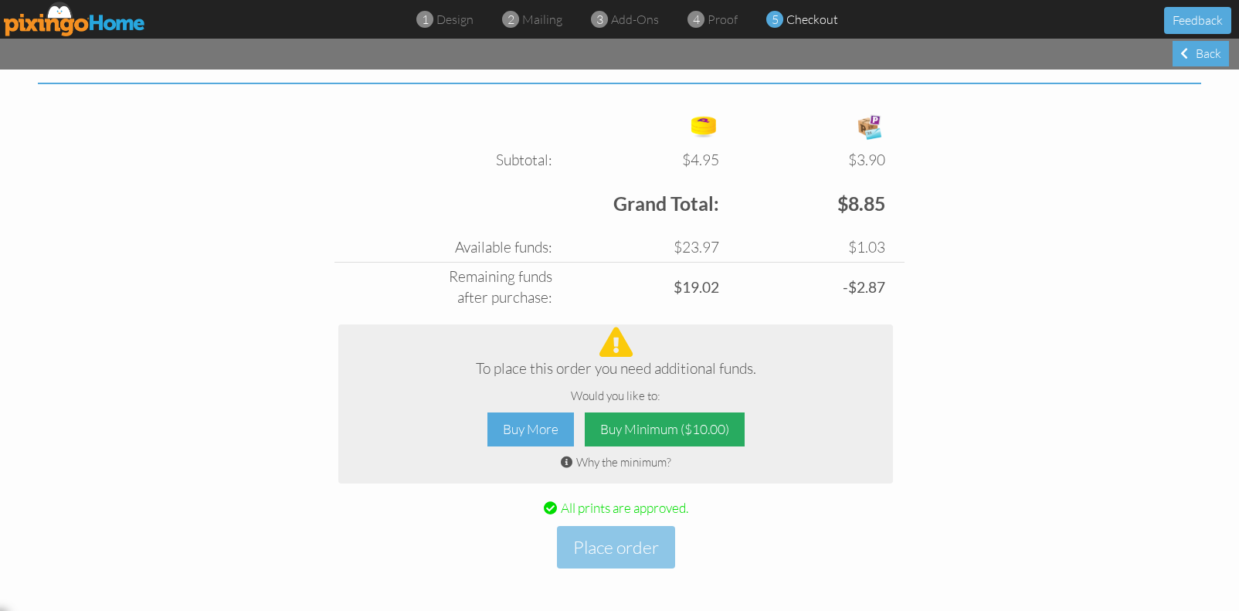
click at [666, 435] on div "Buy Minimum ($10.00)" at bounding box center [665, 430] width 160 height 35
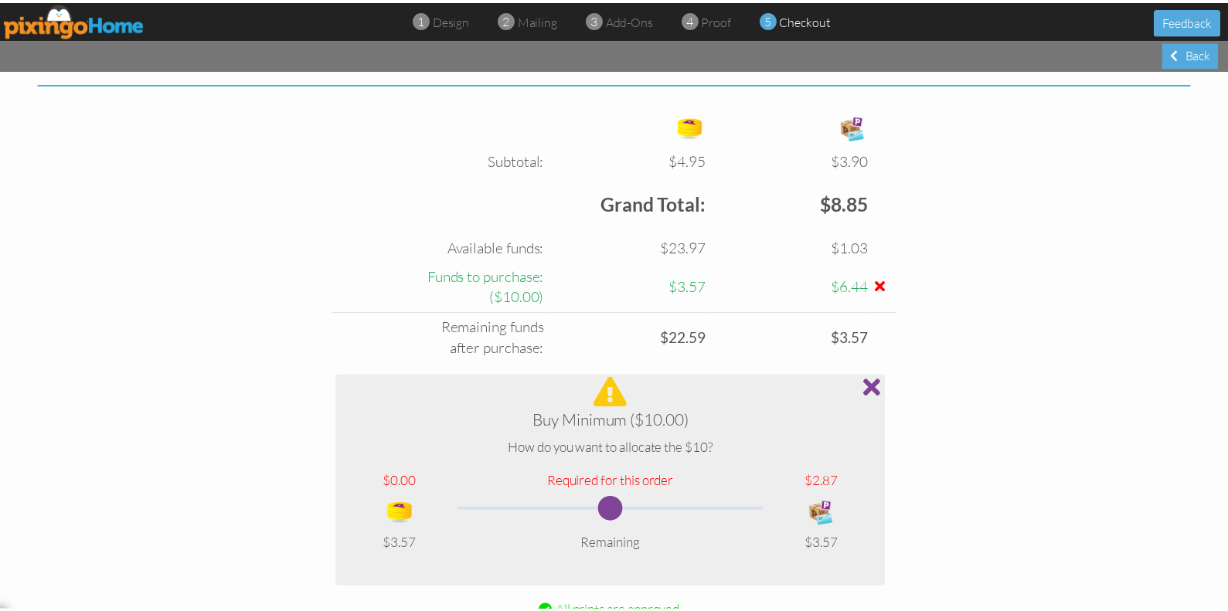
scroll to position [672, 0]
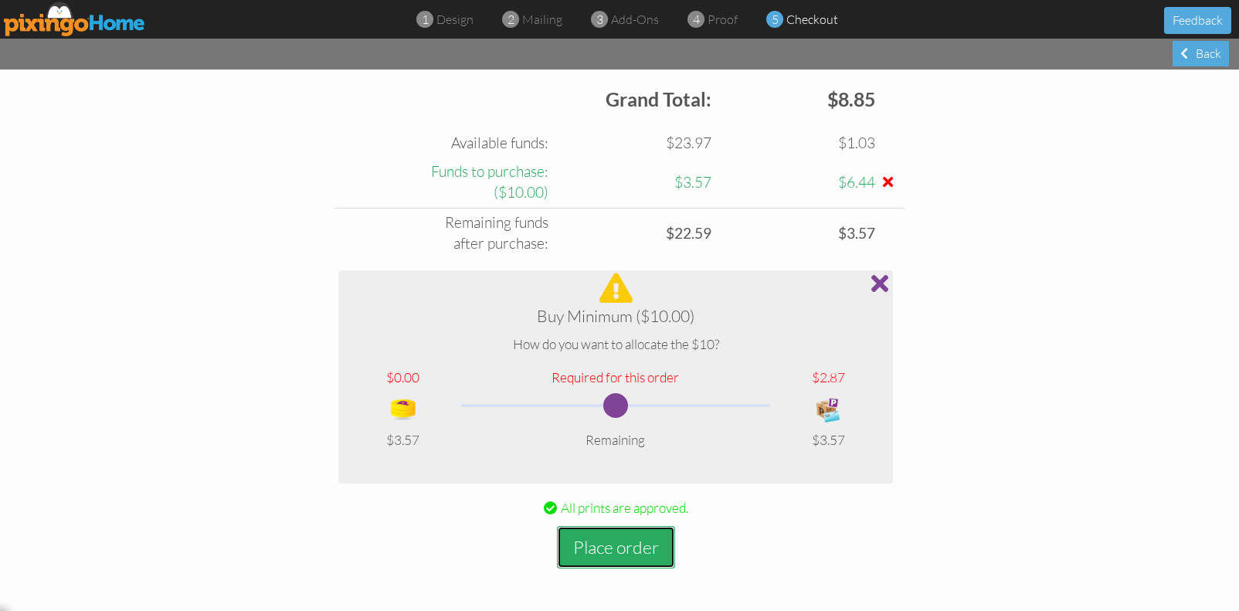
click at [634, 537] on button "Place order" at bounding box center [616, 547] width 118 height 43
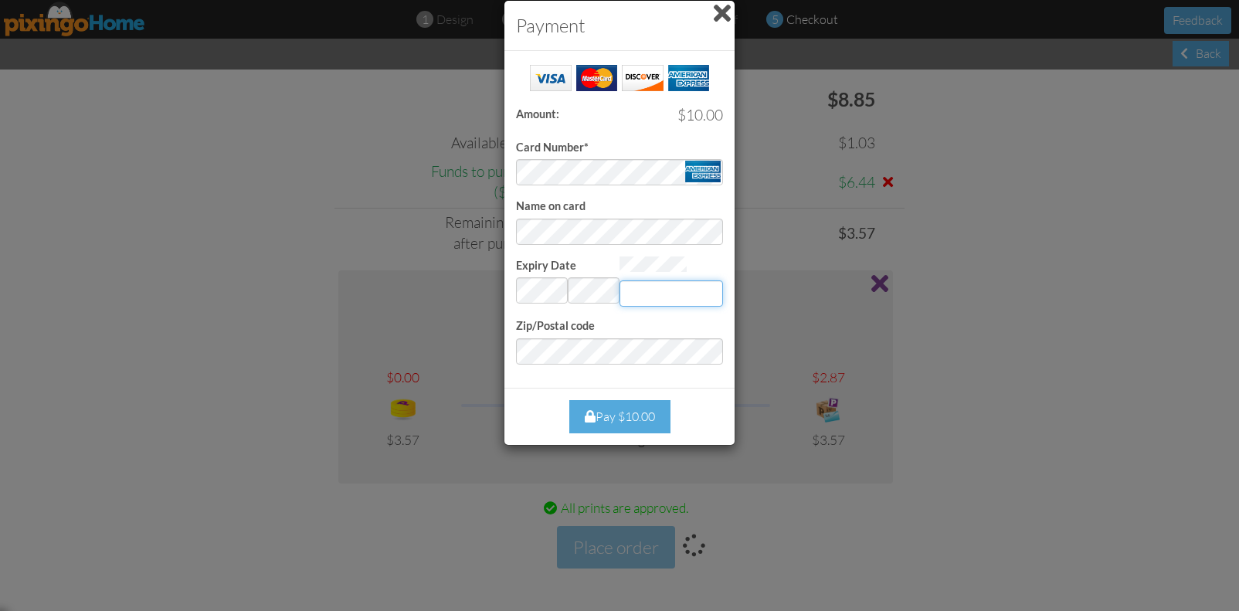
click at [685, 302] on input "Expiry Date" at bounding box center [672, 294] width 104 height 26
type input "1930"
click at [626, 403] on div "Pay $10.00" at bounding box center [620, 416] width 101 height 33
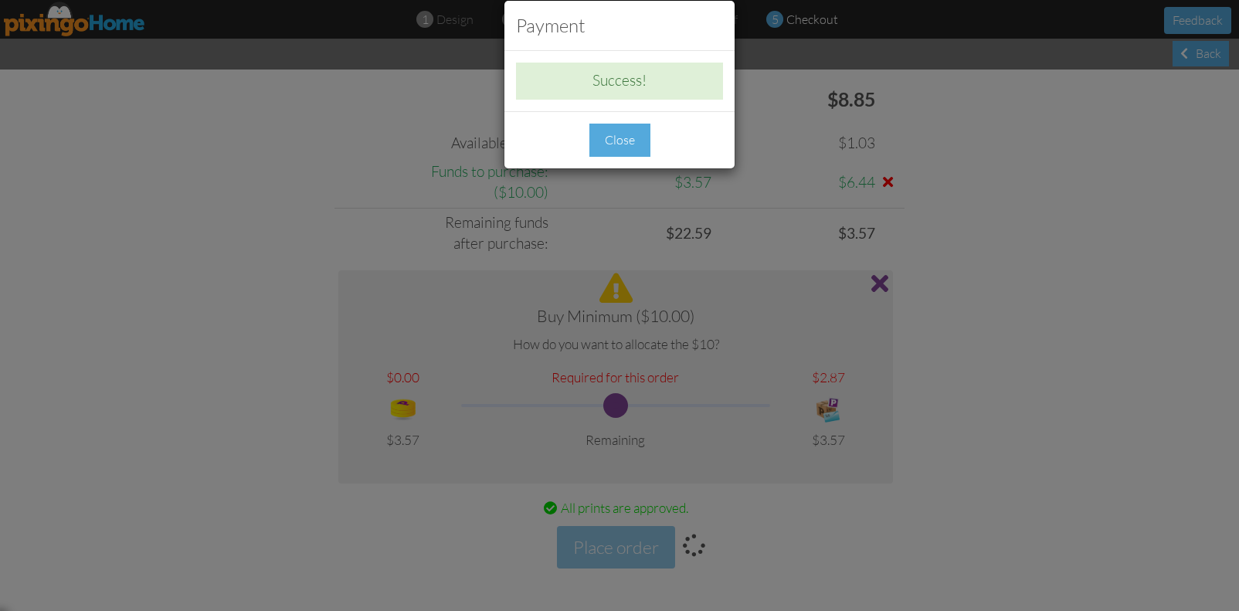
click at [628, 132] on div "Close" at bounding box center [620, 140] width 61 height 33
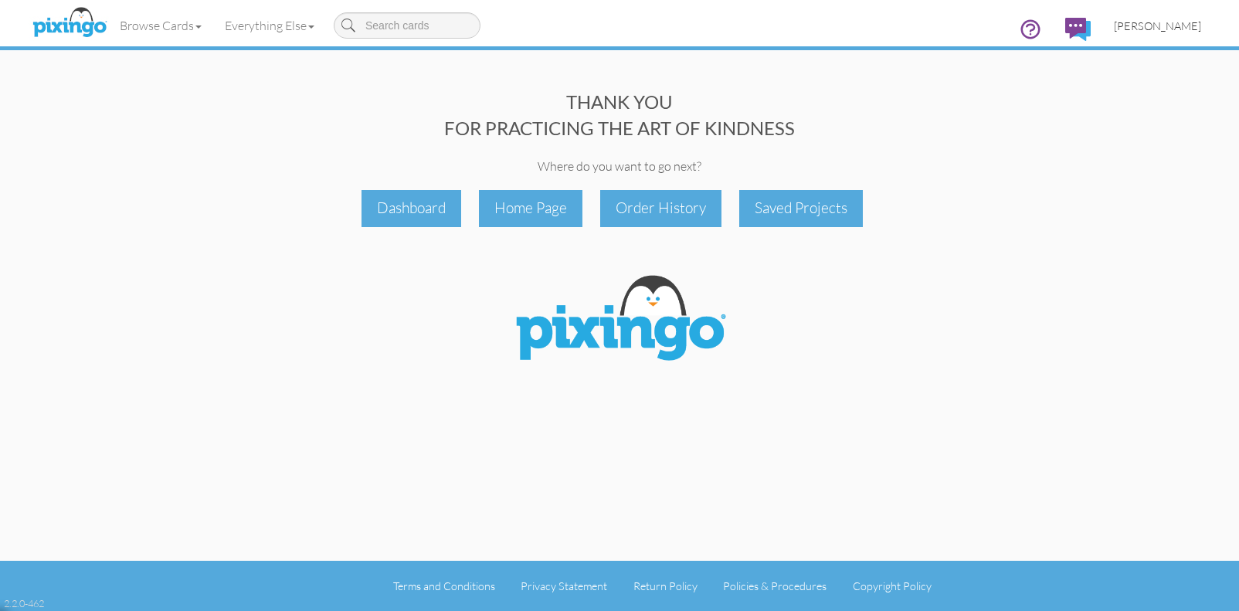
click at [1165, 27] on span "[PERSON_NAME]" at bounding box center [1157, 25] width 87 height 13
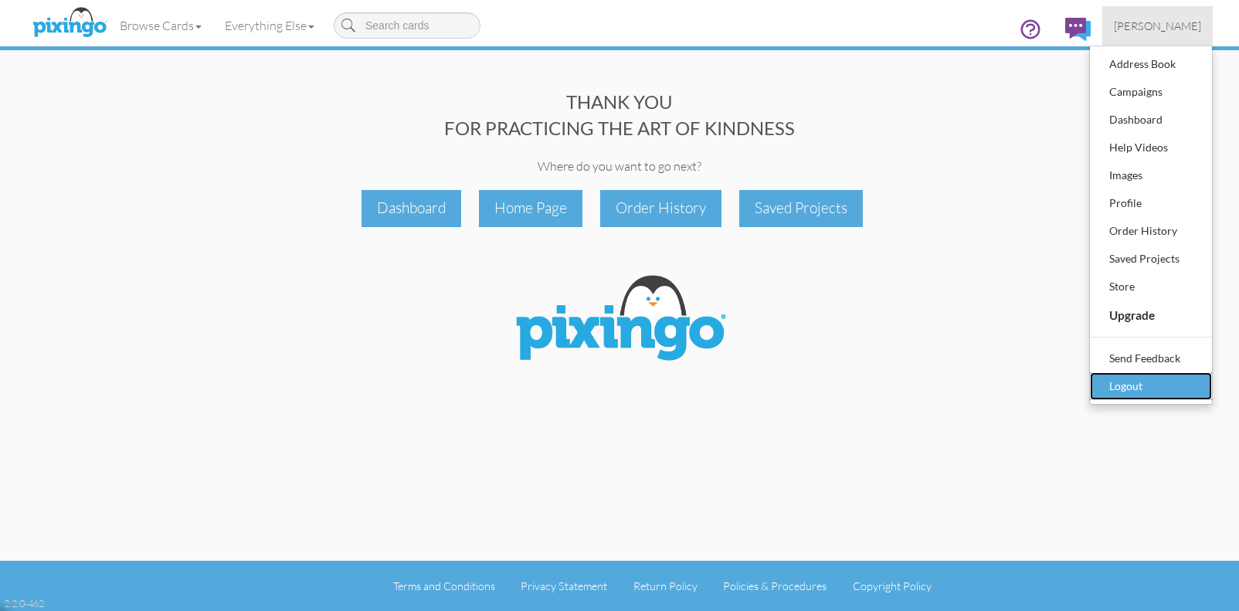
click at [1132, 379] on div "Logout" at bounding box center [1151, 386] width 91 height 23
